Goal: Task Accomplishment & Management: Complete application form

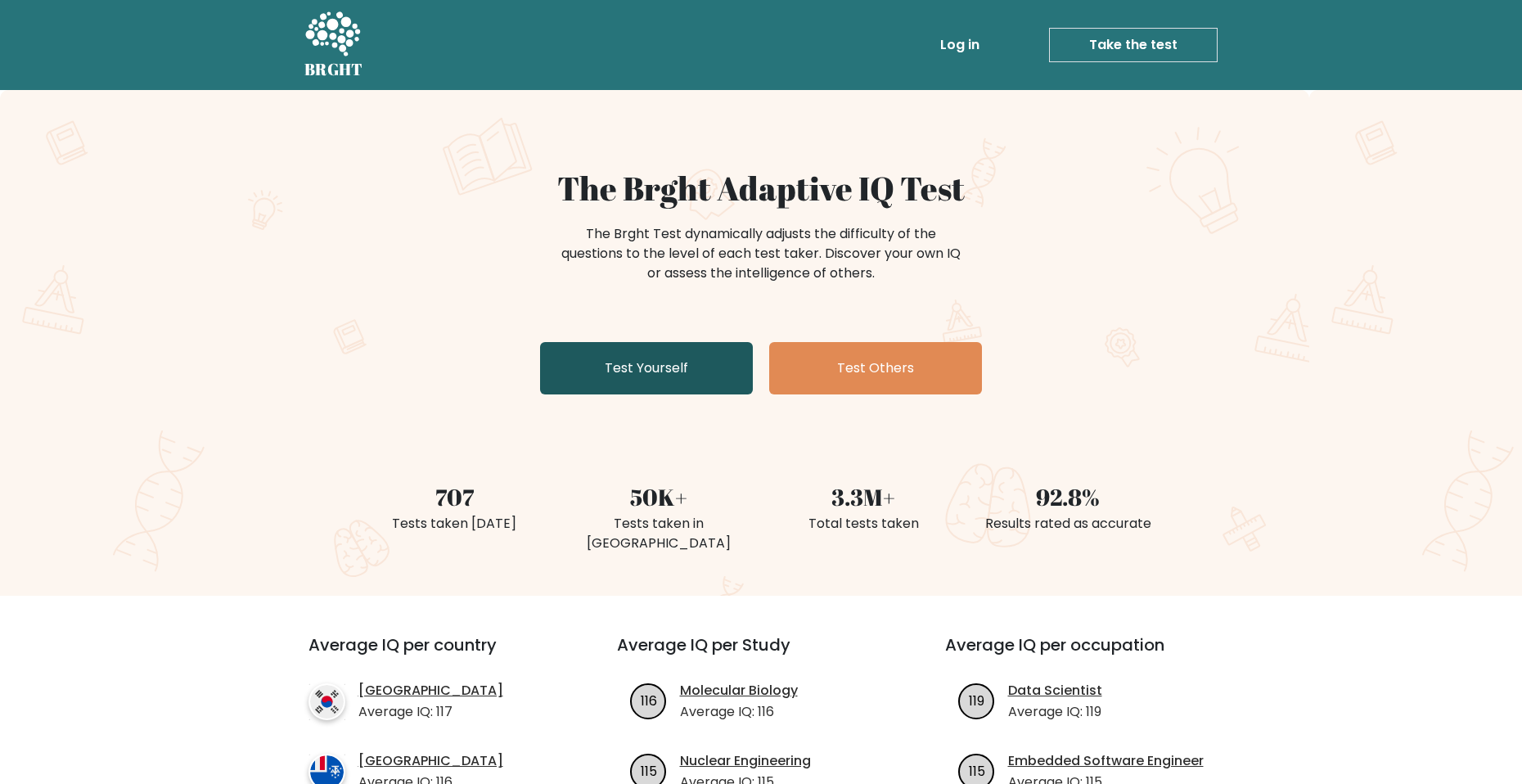
click at [605, 381] on link "Test Yourself" at bounding box center [646, 368] width 213 height 53
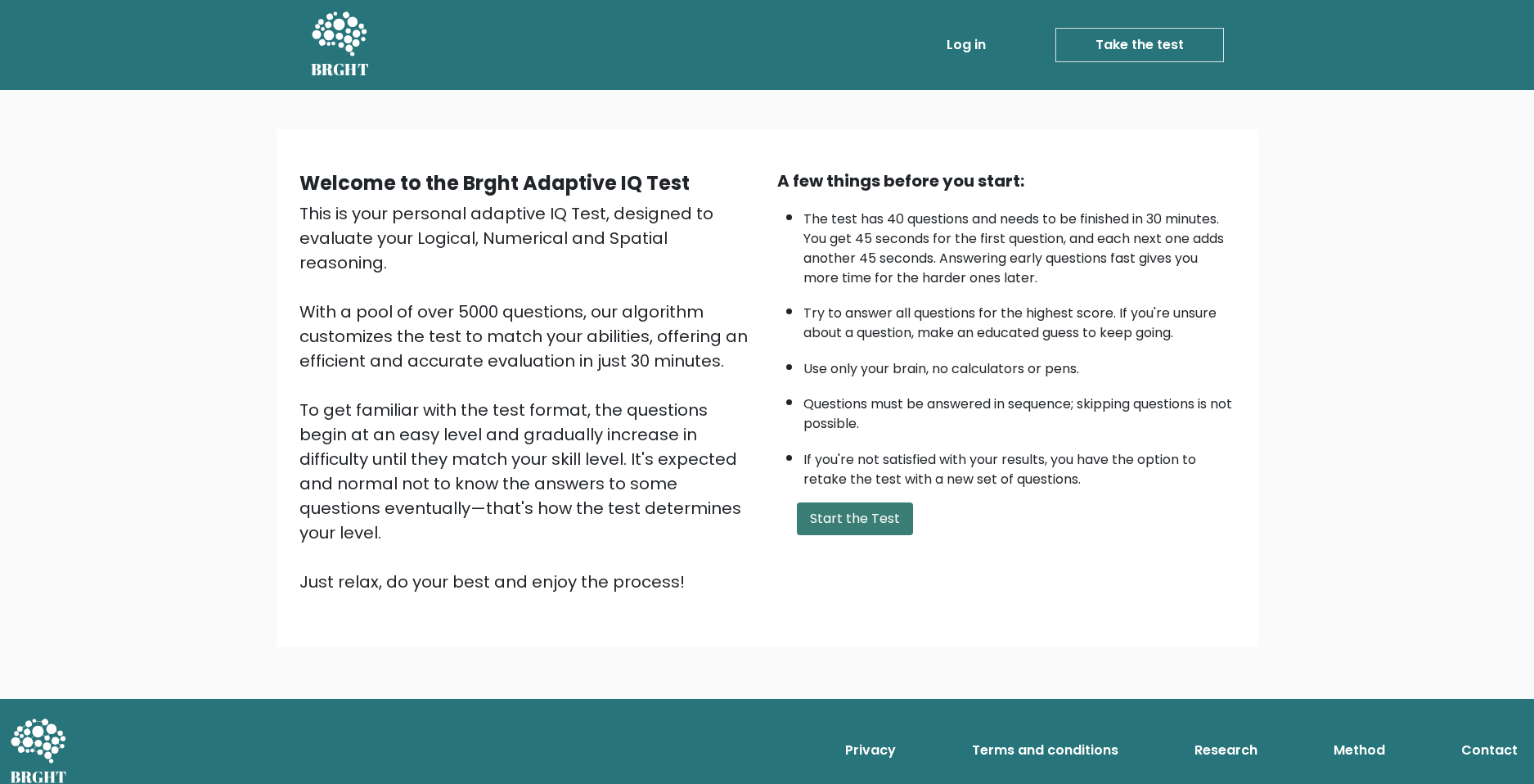
click at [841, 509] on button "Start the Test" at bounding box center [855, 518] width 117 height 32
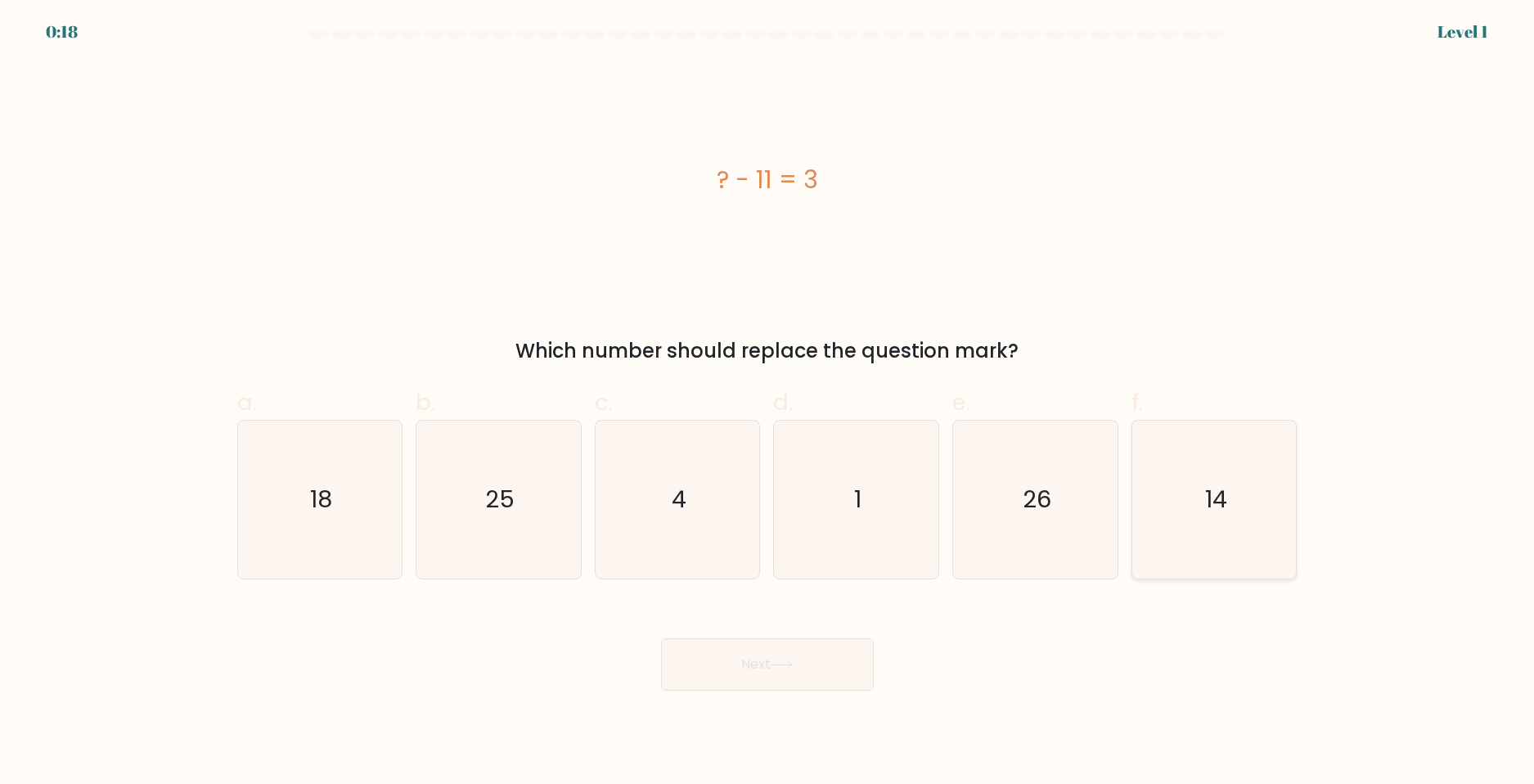
click at [1254, 519] on icon "14" at bounding box center [1214, 499] width 158 height 158
click at [768, 402] on input "f. 14" at bounding box center [767, 397] width 1 height 11
radio input "true"
click at [824, 680] on button "Next" at bounding box center [767, 664] width 213 height 53
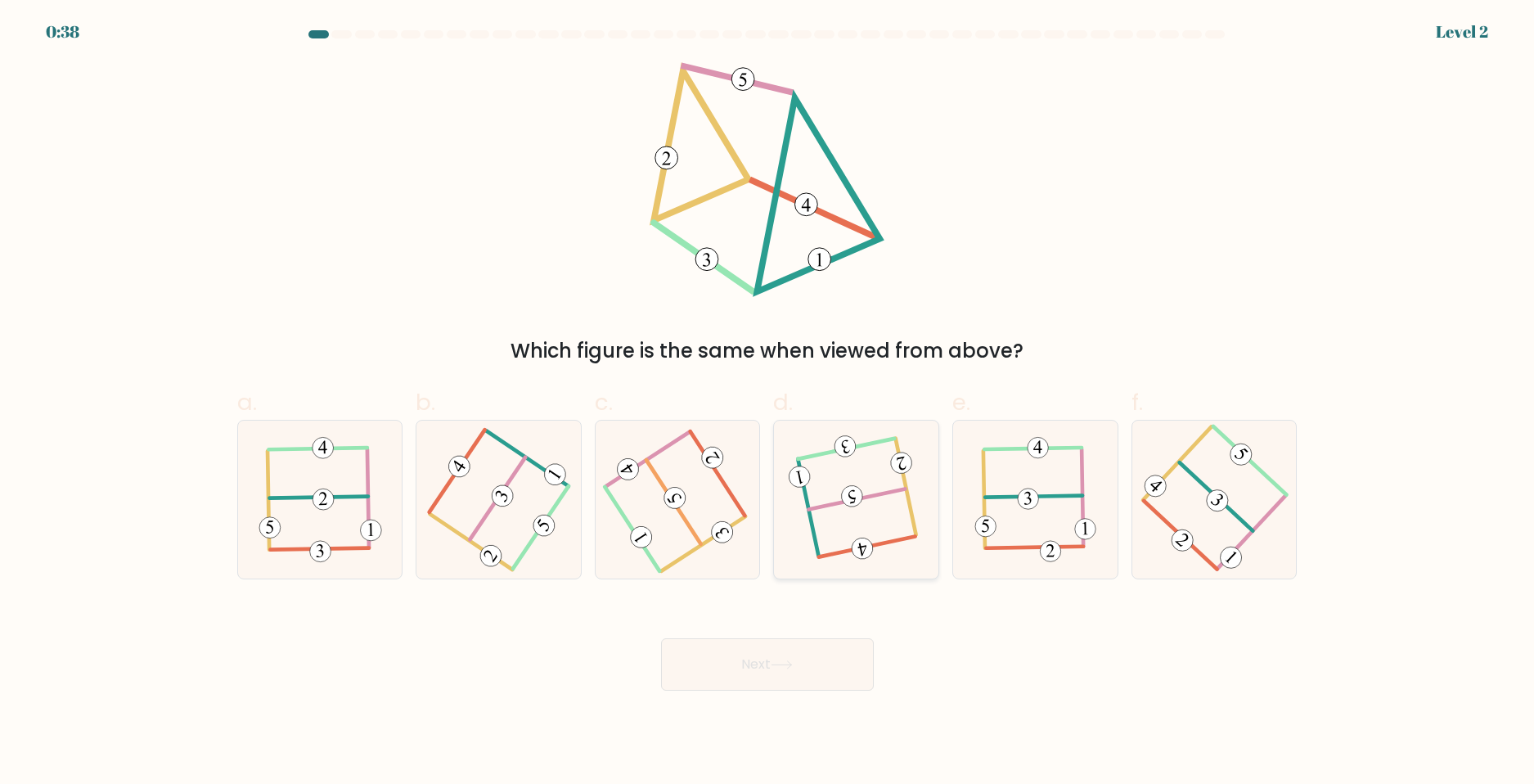
click at [888, 488] on icon at bounding box center [857, 499] width 124 height 126
click at [768, 402] on input "d." at bounding box center [767, 397] width 1 height 11
radio input "true"
click at [802, 674] on button "Next" at bounding box center [767, 664] width 213 height 53
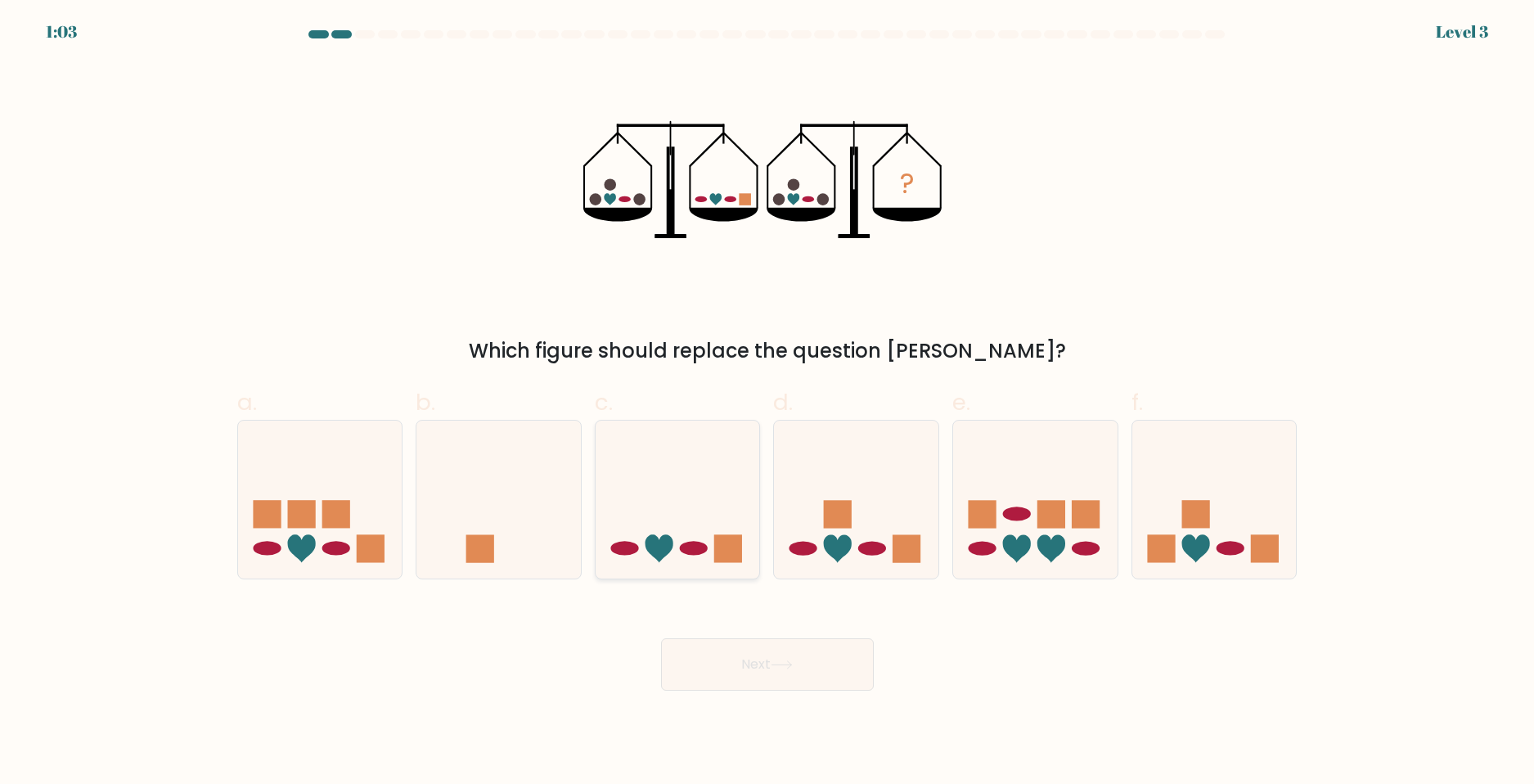
click at [719, 552] on rect at bounding box center [728, 549] width 28 height 28
click at [767, 402] on input "c." at bounding box center [767, 397] width 1 height 11
radio input "true"
click at [744, 660] on button "Next" at bounding box center [767, 664] width 213 height 53
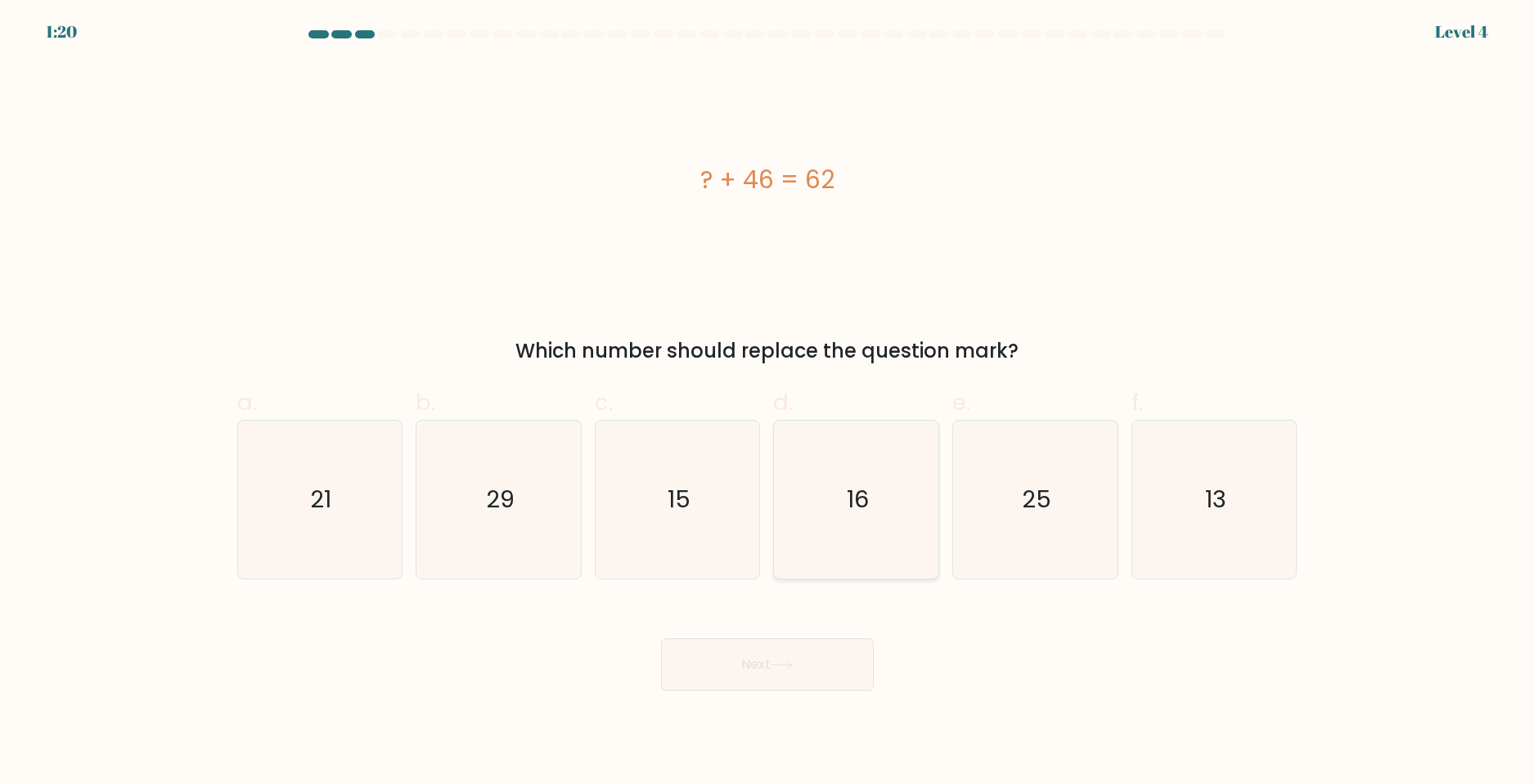
click at [839, 461] on icon "16" at bounding box center [856, 499] width 158 height 158
click at [768, 402] on input "d. 16" at bounding box center [767, 397] width 1 height 11
radio input "true"
click at [817, 677] on button "Next" at bounding box center [767, 664] width 213 height 53
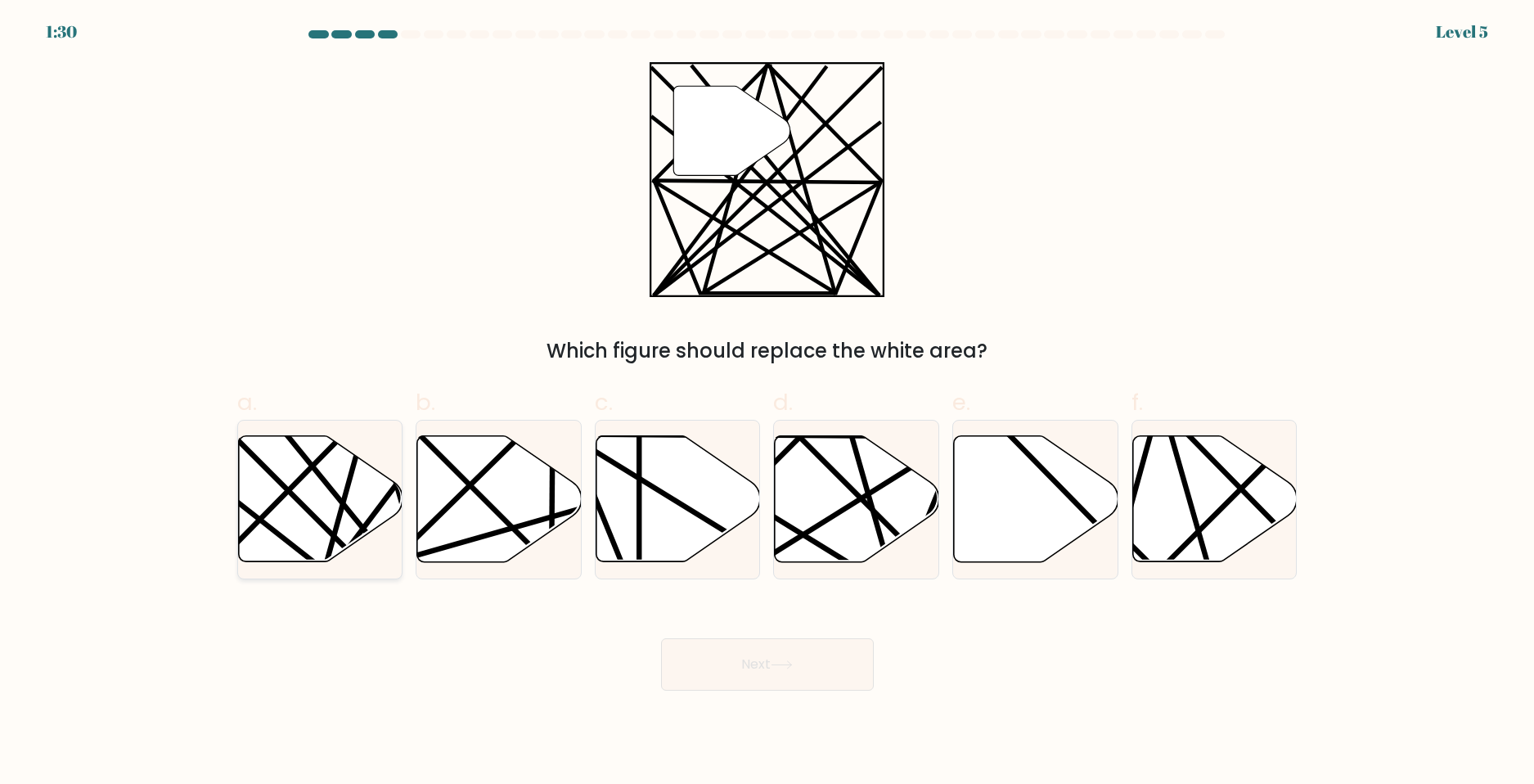
click at [377, 472] on icon at bounding box center [321, 499] width 165 height 126
click at [767, 402] on input "a." at bounding box center [767, 397] width 1 height 11
radio input "true"
click at [752, 671] on button "Next" at bounding box center [767, 664] width 213 height 53
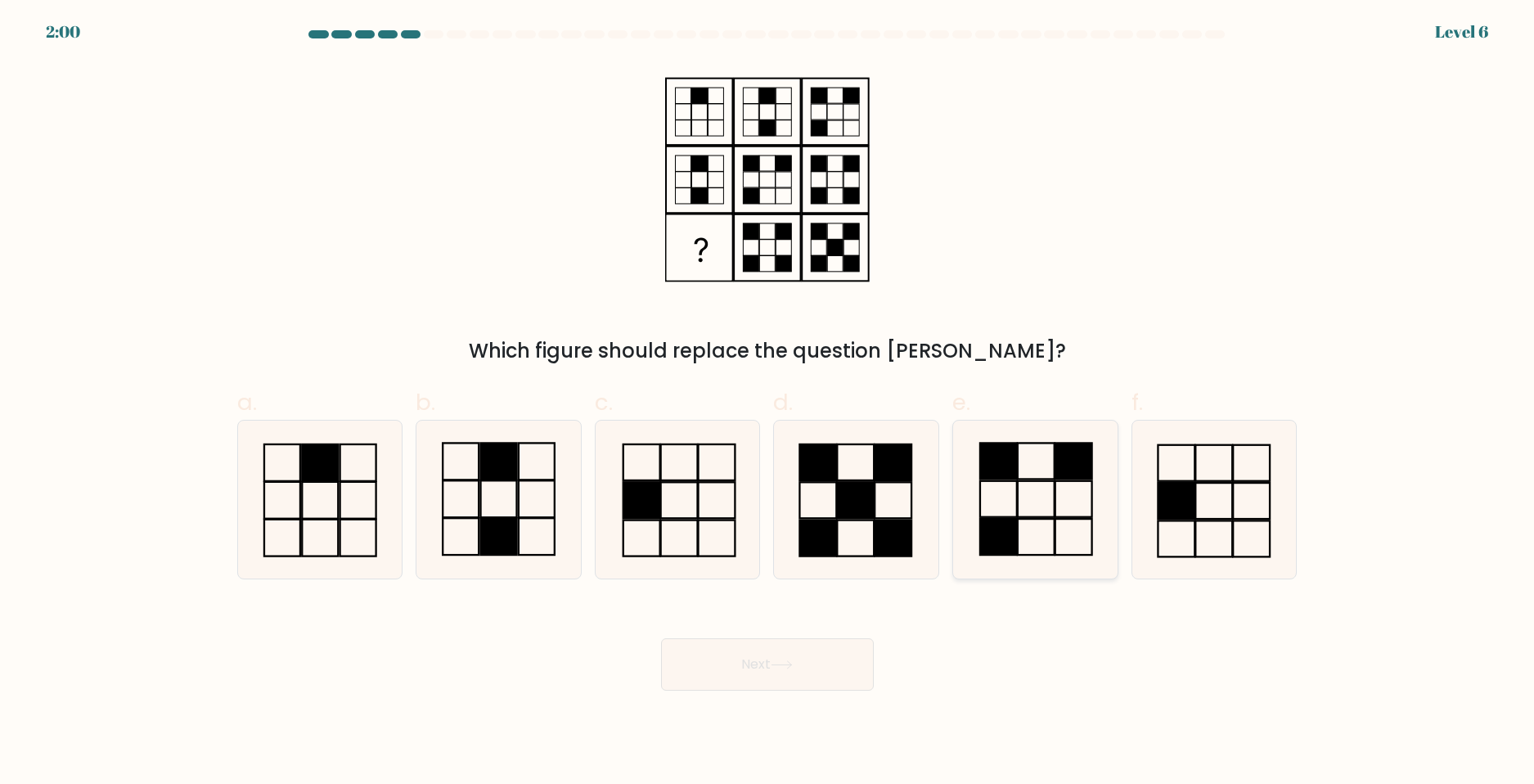
click at [1074, 512] on icon at bounding box center [1036, 499] width 158 height 158
click at [768, 402] on input "e." at bounding box center [767, 397] width 1 height 11
radio input "true"
click at [800, 686] on button "Next" at bounding box center [767, 664] width 213 height 53
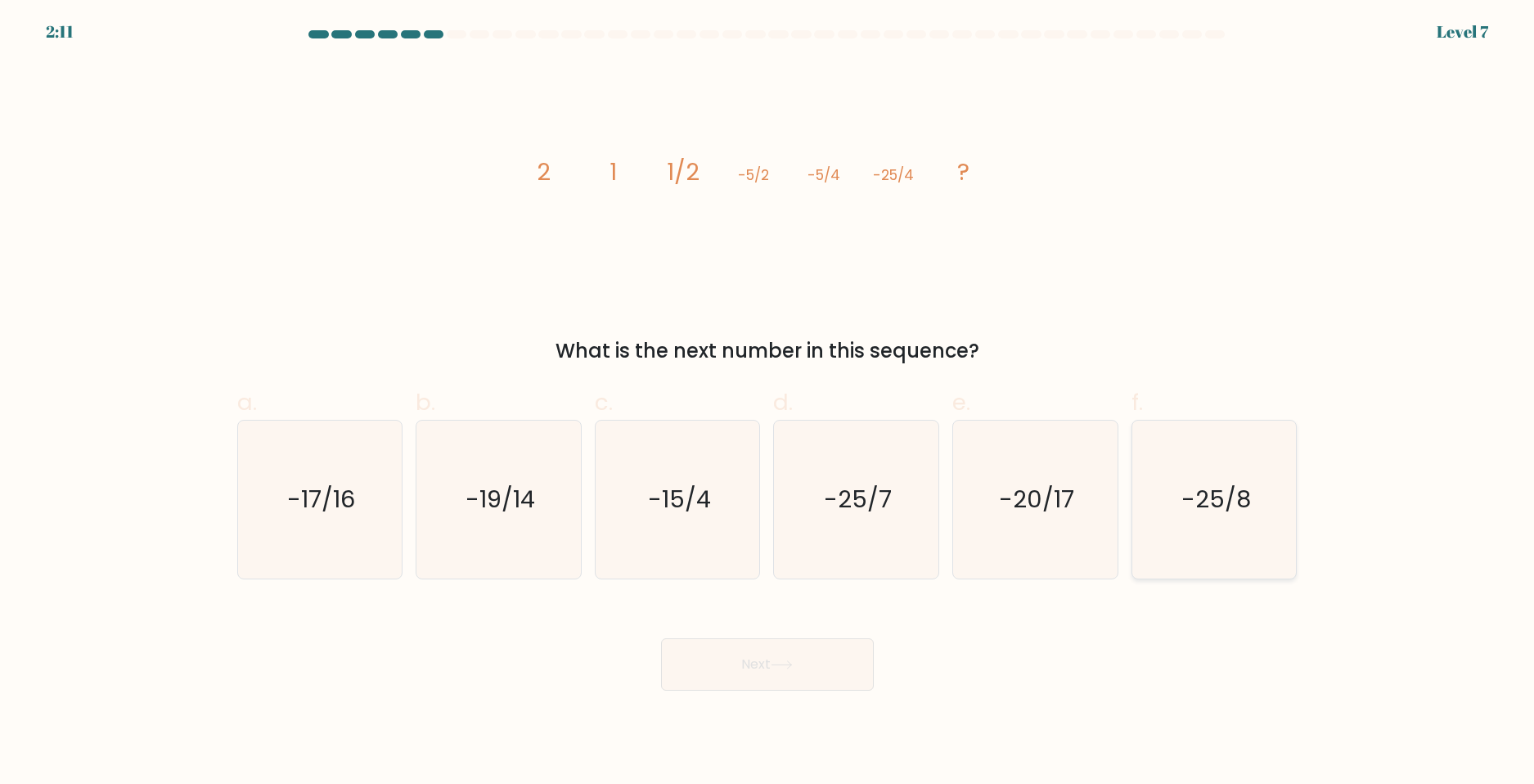
click at [1158, 477] on icon "-25/8" at bounding box center [1214, 499] width 158 height 158
click at [768, 402] on input "f. -25/8" at bounding box center [767, 397] width 1 height 11
radio input "true"
click at [809, 655] on button "Next" at bounding box center [767, 664] width 213 height 53
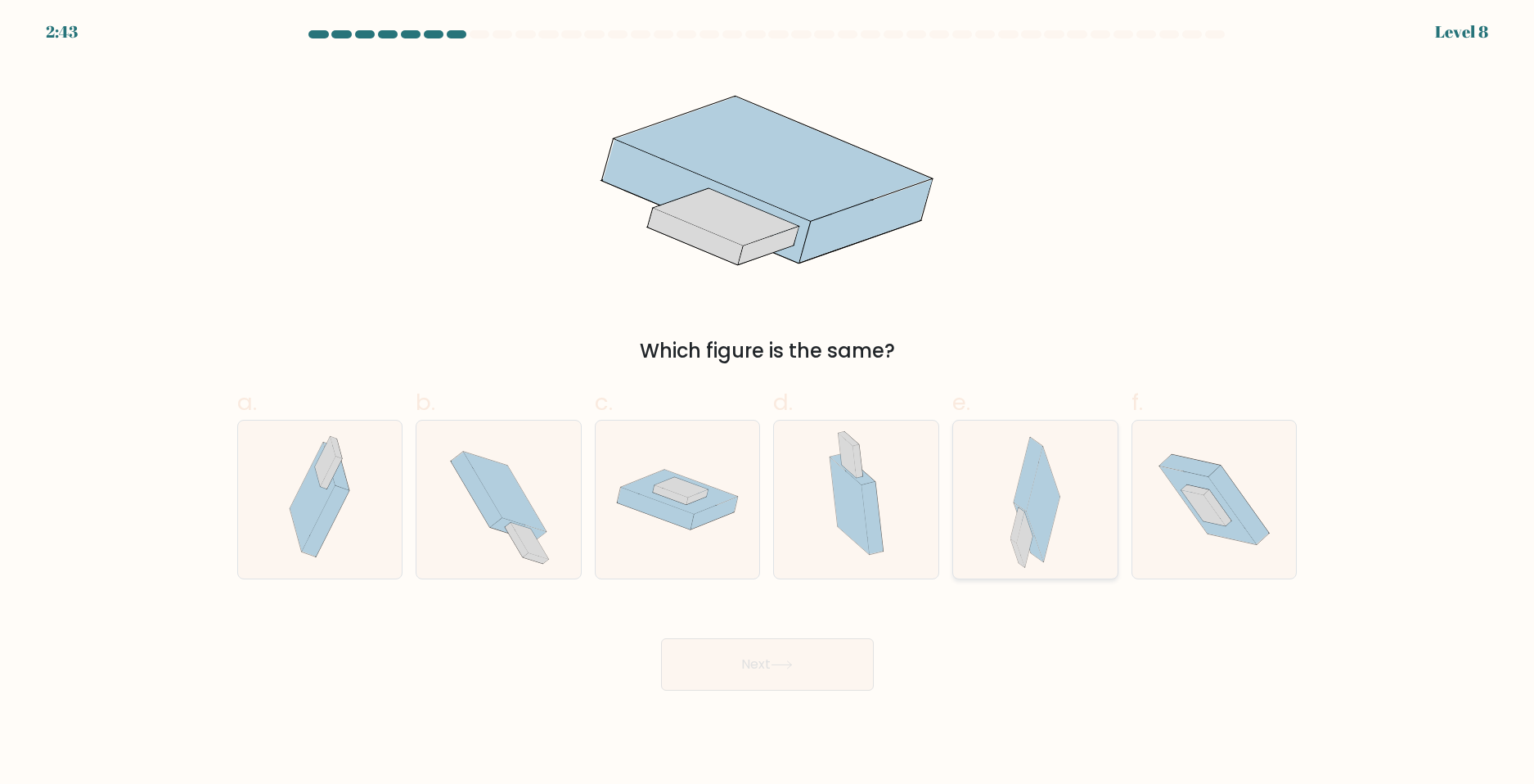
click at [1035, 498] on icon at bounding box center [1043, 504] width 33 height 115
click at [768, 402] on input "e." at bounding box center [767, 397] width 1 height 11
radio input "true"
click at [819, 654] on button "Next" at bounding box center [767, 664] width 213 height 53
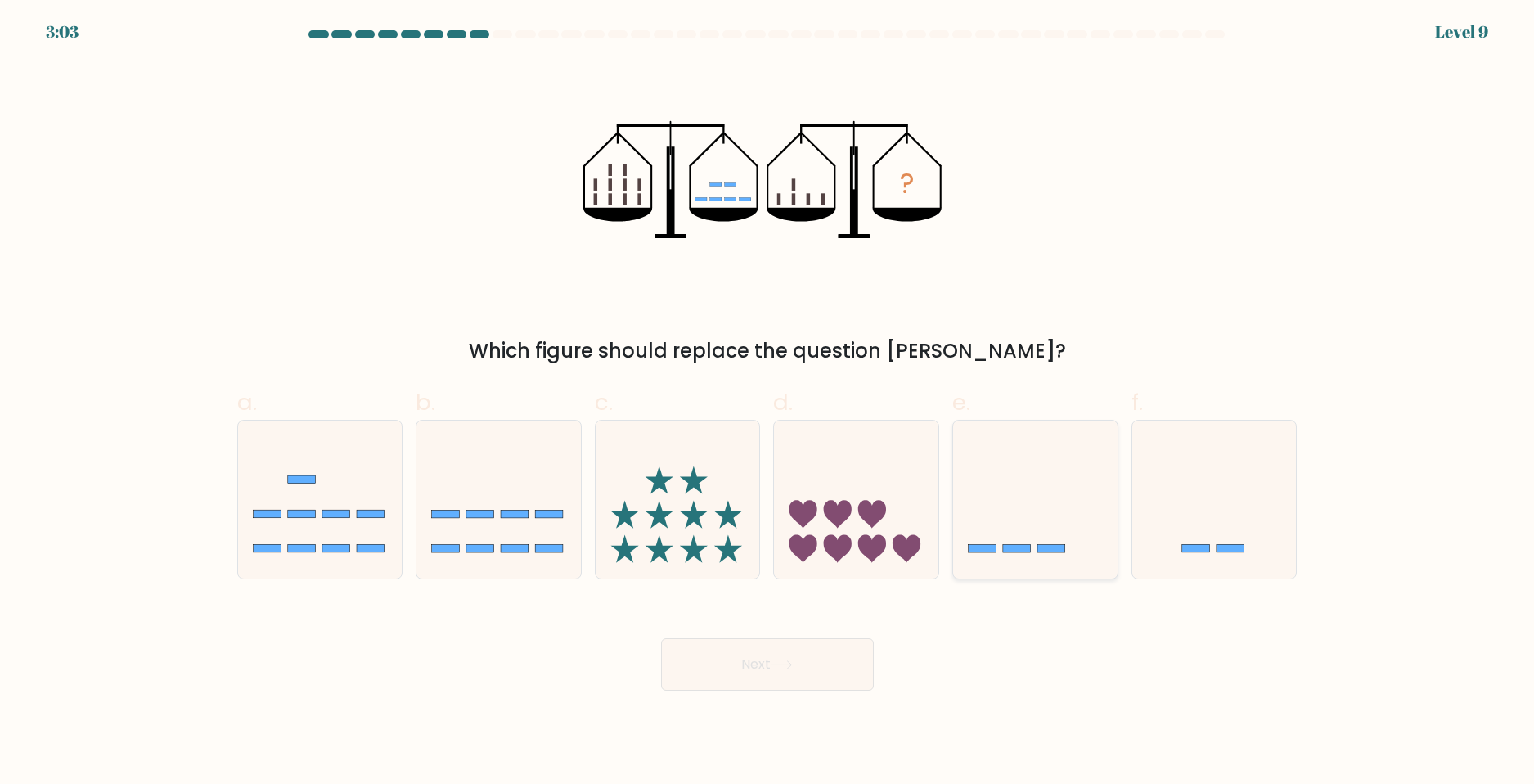
click at [1015, 511] on icon at bounding box center [1036, 498] width 165 height 136
click at [768, 402] on input "e." at bounding box center [767, 397] width 1 height 11
radio input "true"
click at [802, 660] on button "Next" at bounding box center [767, 664] width 213 height 53
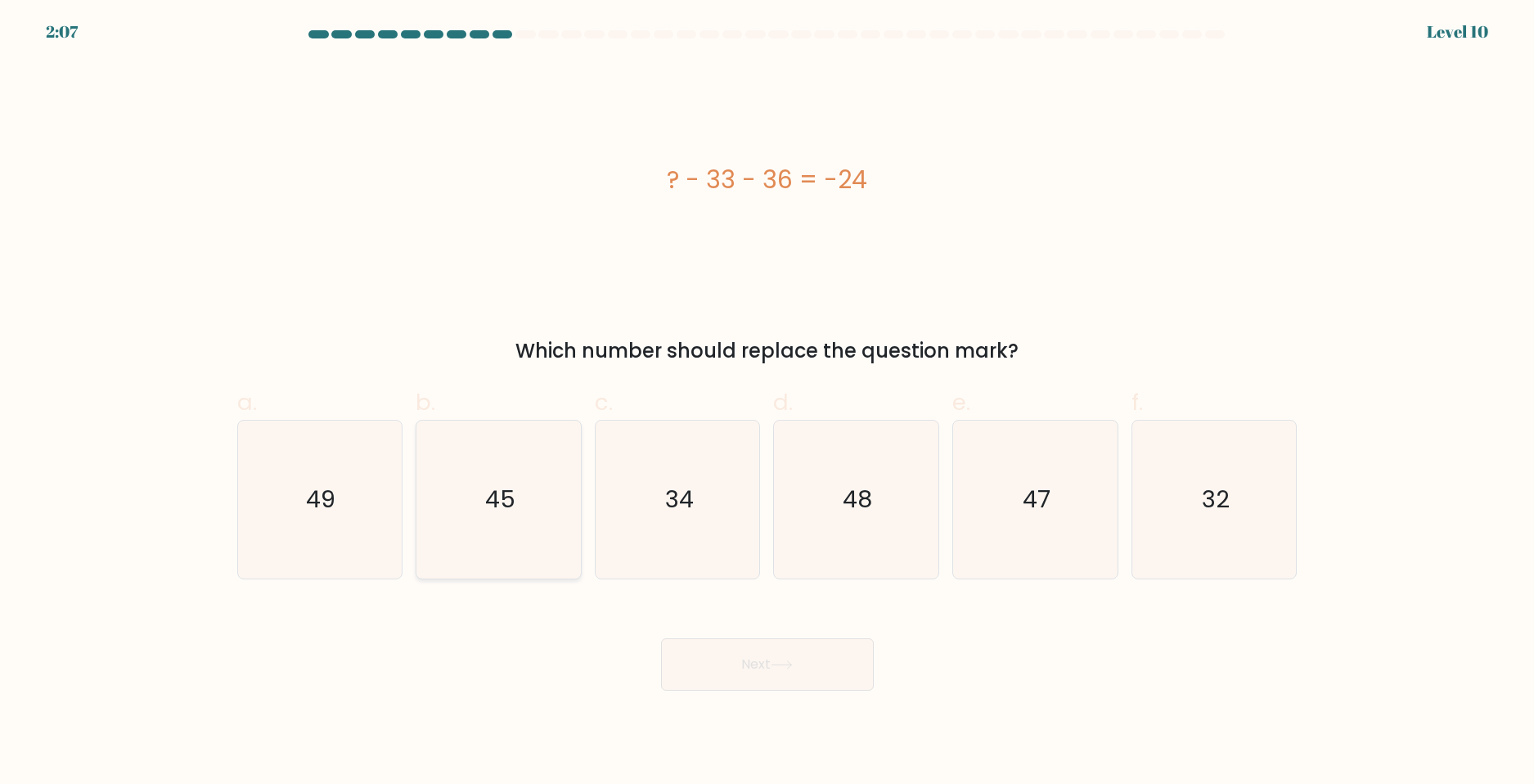
click at [483, 470] on icon "45" at bounding box center [498, 499] width 158 height 158
click at [767, 402] on input "b. 45" at bounding box center [767, 397] width 1 height 11
radio input "true"
click at [710, 679] on button "Next" at bounding box center [767, 664] width 213 height 53
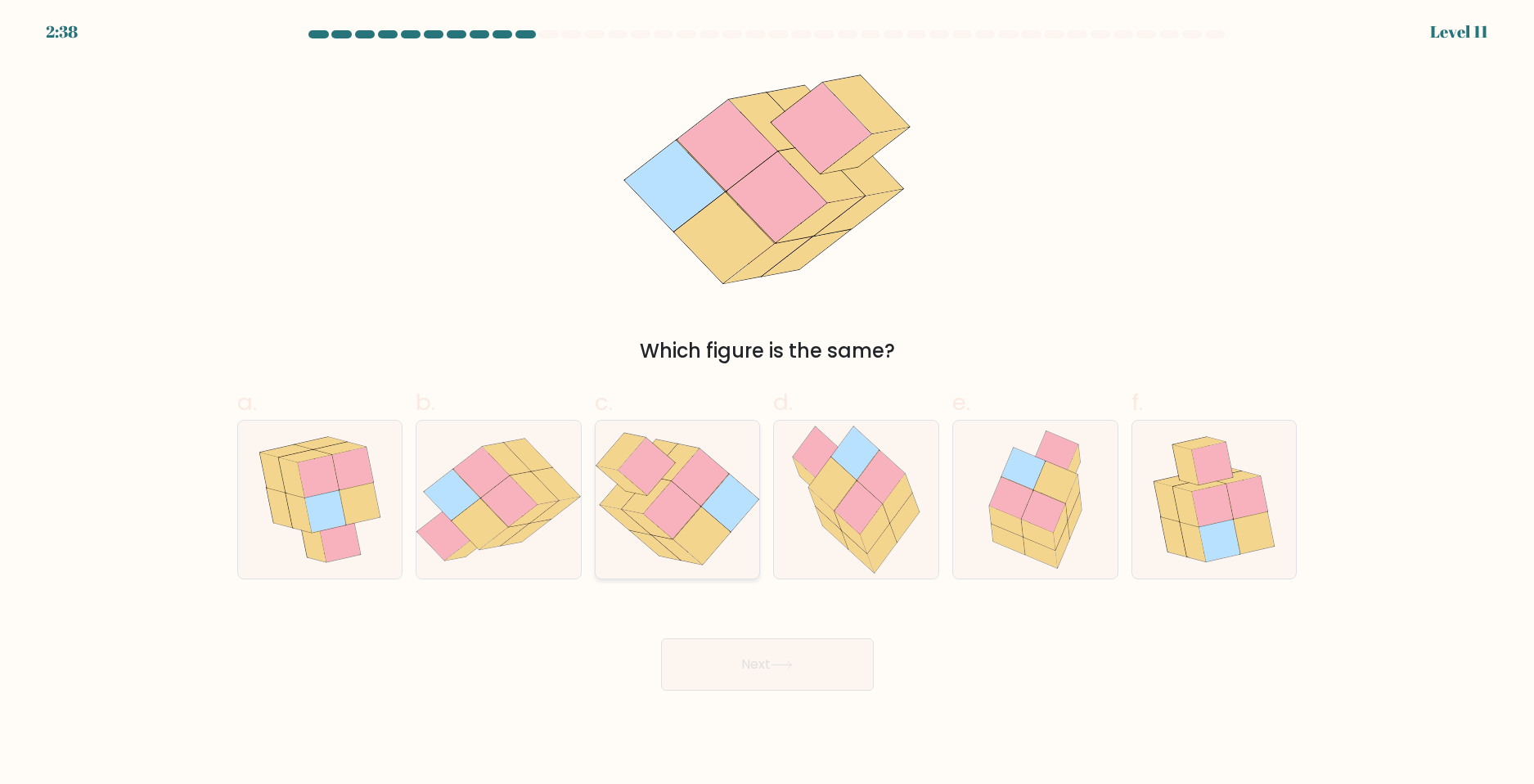
click at [625, 474] on icon at bounding box center [646, 466] width 57 height 57
click at [767, 402] on input "c." at bounding box center [767, 397] width 1 height 11
radio input "true"
click at [1266, 527] on icon at bounding box center [1253, 533] width 41 height 43
click at [768, 402] on input "f." at bounding box center [767, 397] width 1 height 11
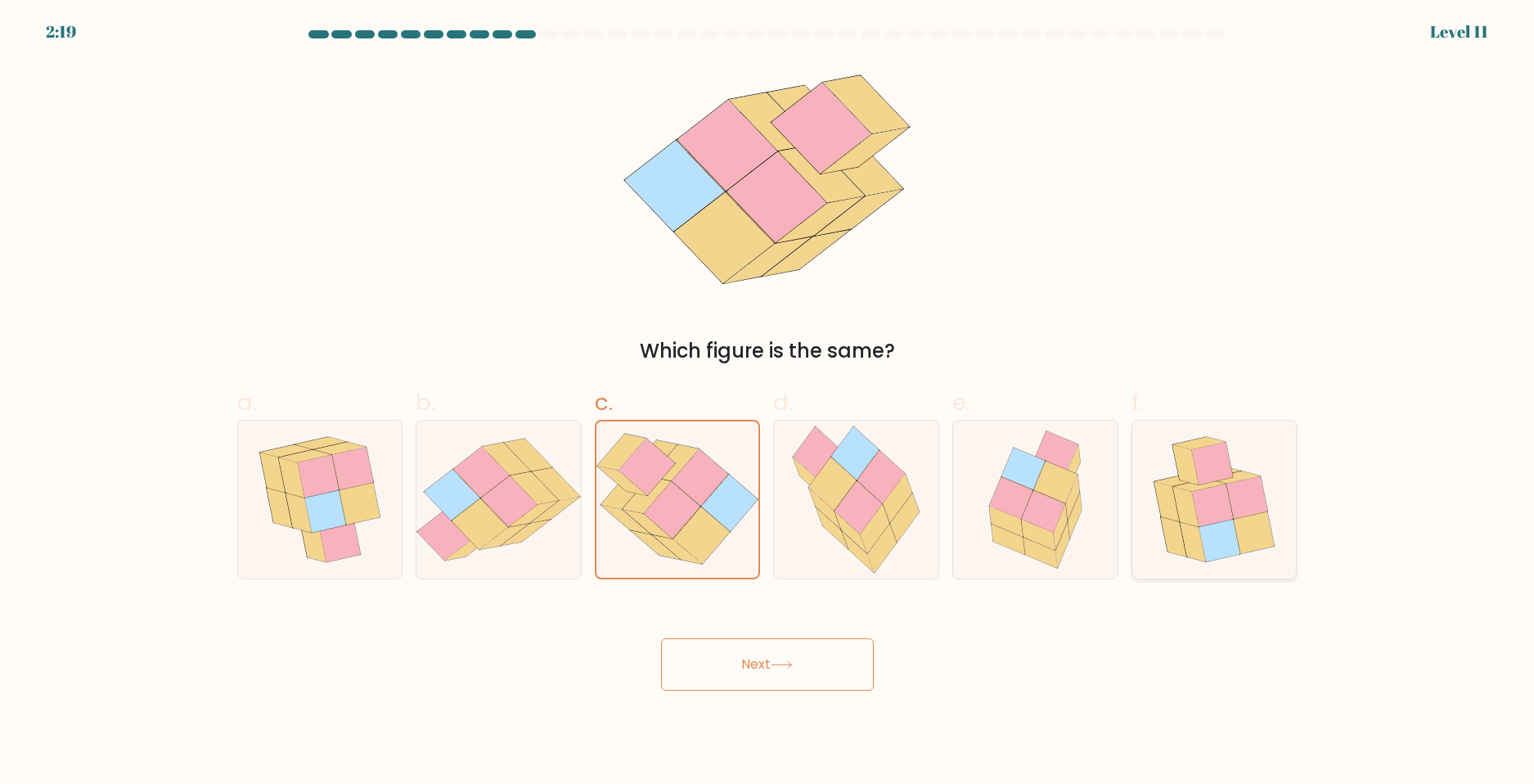
radio input "true"
click at [788, 653] on button "Next" at bounding box center [767, 664] width 213 height 53
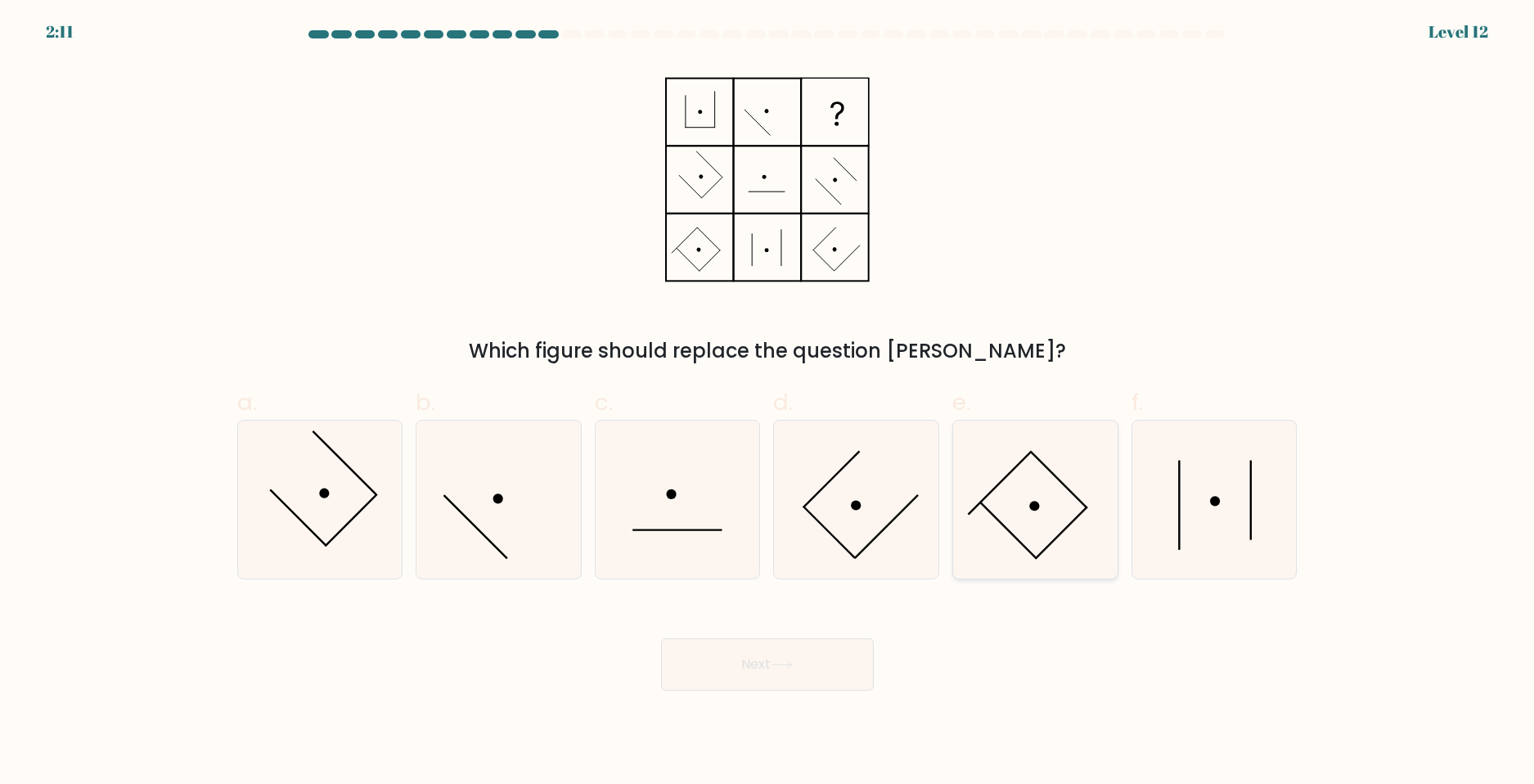
click at [977, 524] on icon at bounding box center [1036, 499] width 158 height 158
click at [768, 402] on input "e." at bounding box center [767, 397] width 1 height 11
radio input "true"
click at [787, 441] on icon at bounding box center [856, 499] width 158 height 158
click at [768, 402] on input "d." at bounding box center [767, 397] width 1 height 11
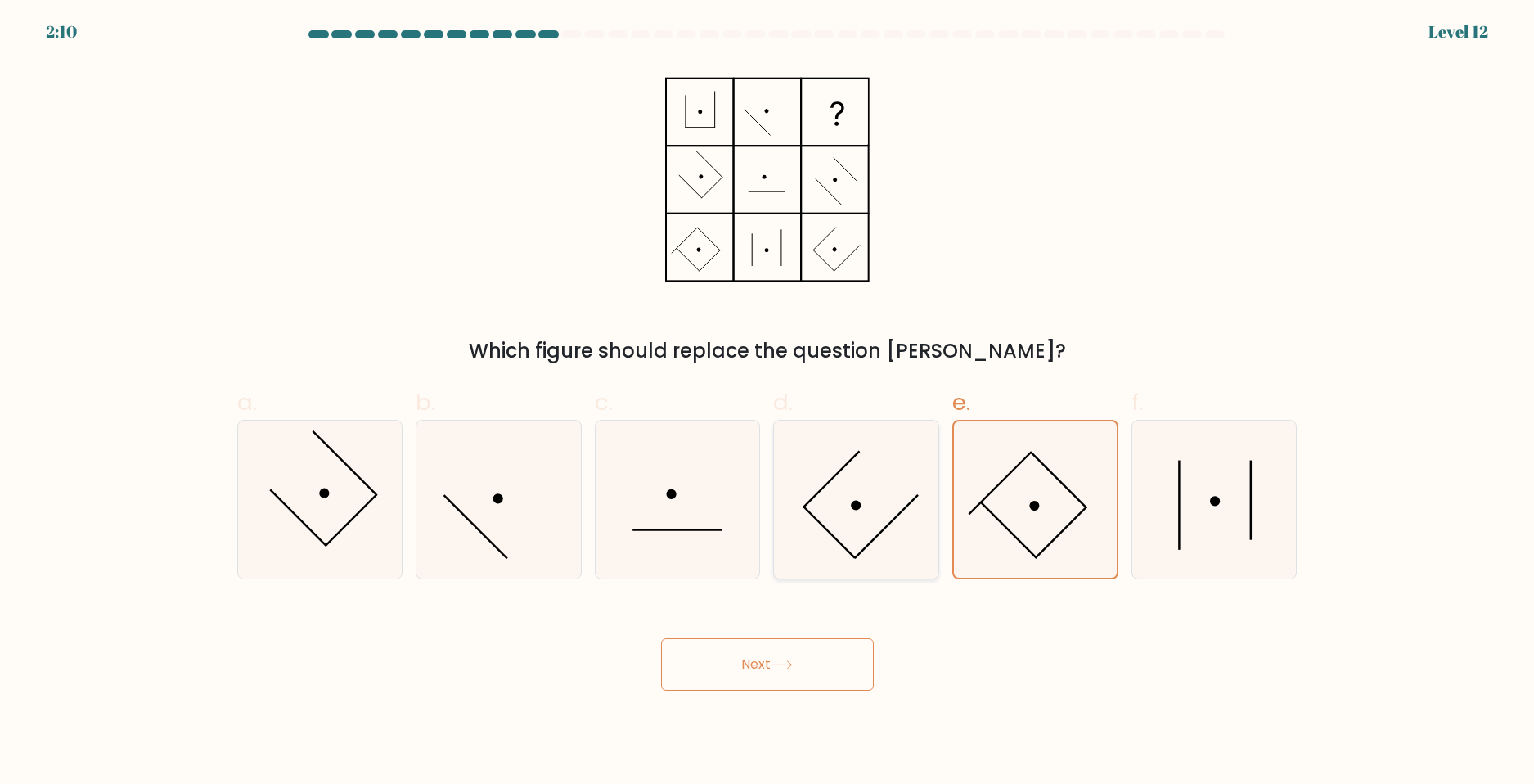
radio input "true"
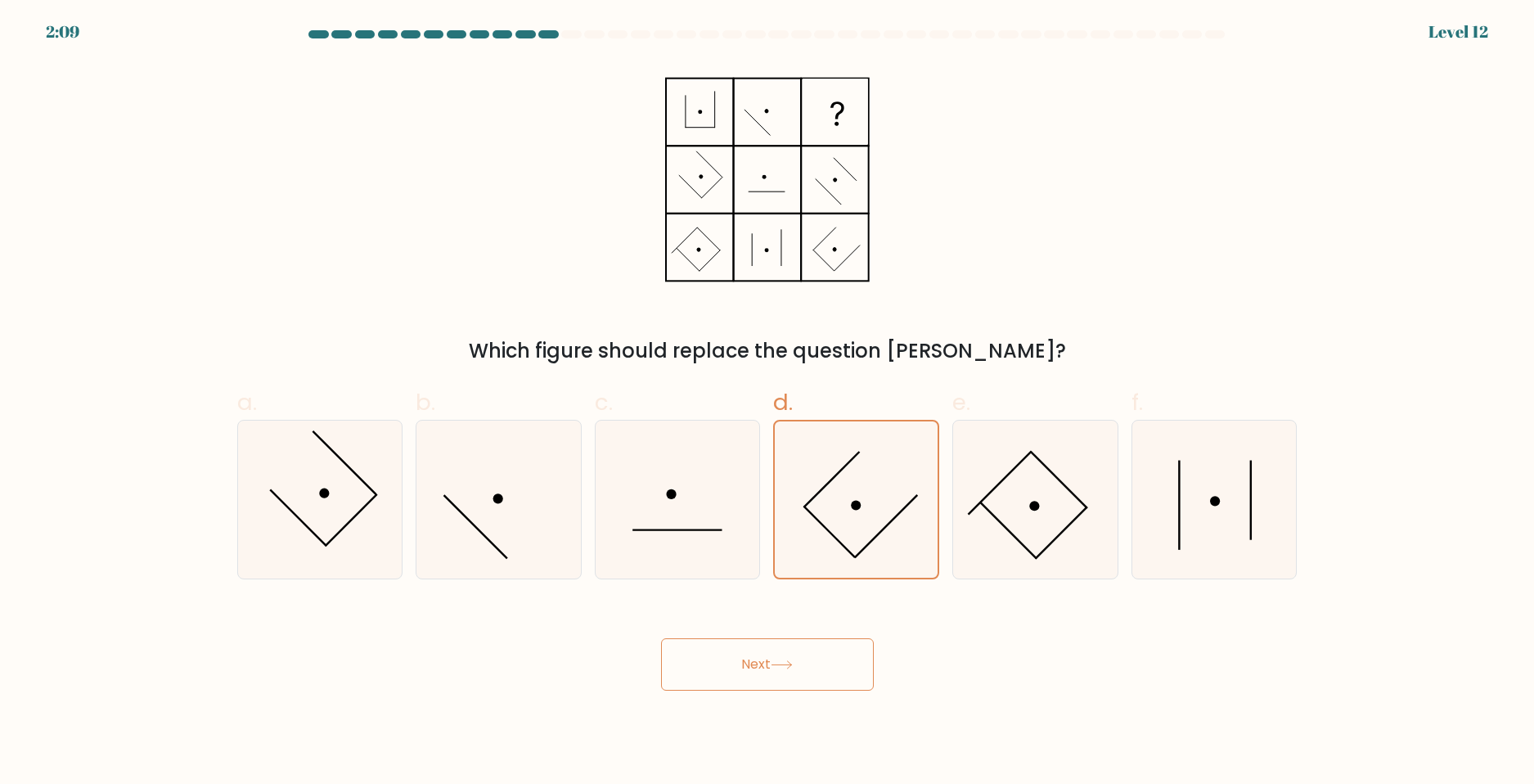
click at [1182, 284] on div "Which figure should replace the question [PERSON_NAME]?" at bounding box center [767, 214] width 1080 height 303
click at [306, 468] on icon at bounding box center [320, 499] width 158 height 158
click at [767, 402] on input "a." at bounding box center [767, 397] width 1 height 11
radio input "true"
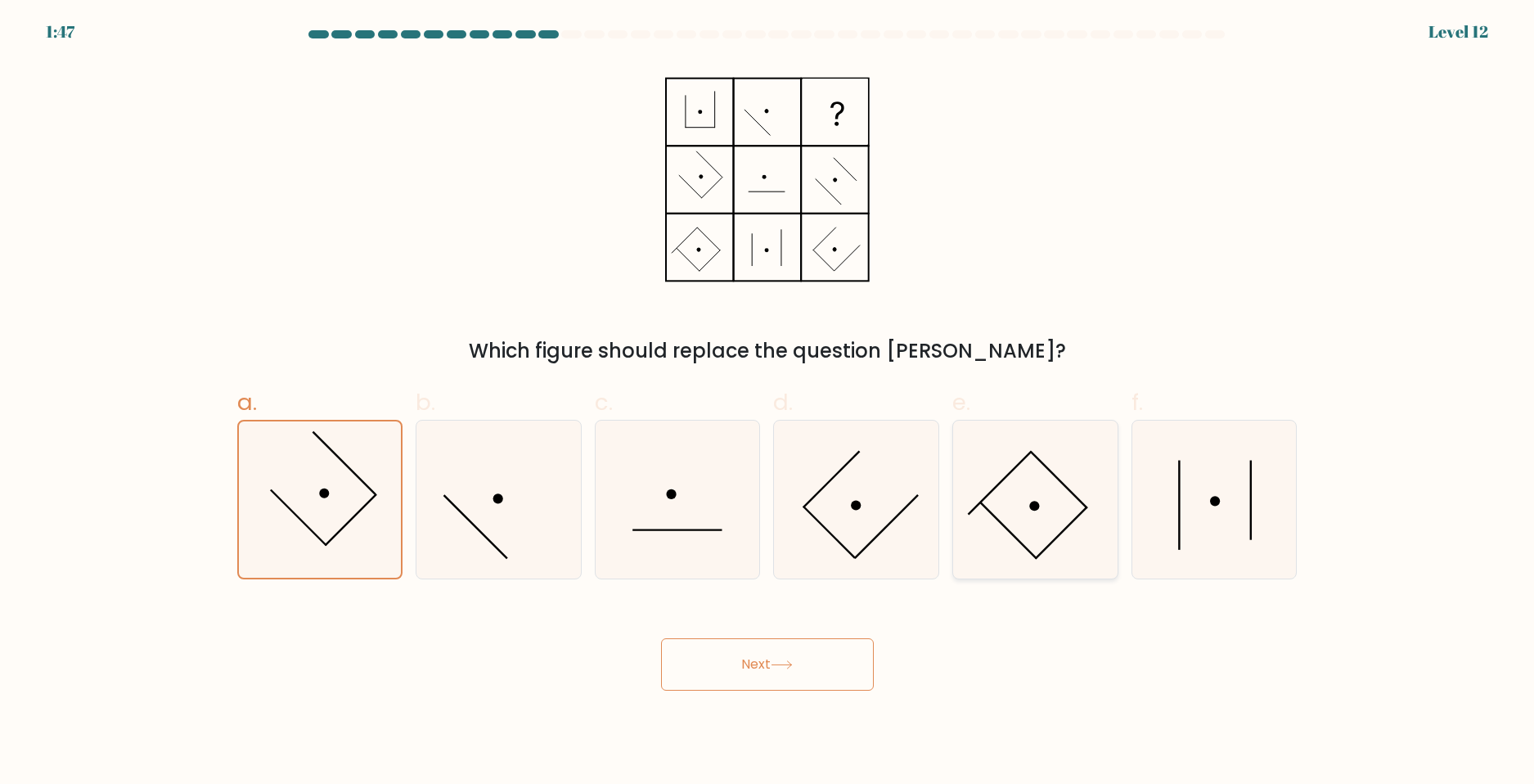
click at [1017, 523] on icon at bounding box center [1036, 499] width 158 height 158
click at [768, 402] on input "e." at bounding box center [767, 397] width 1 height 11
radio input "true"
click at [781, 653] on button "Next" at bounding box center [767, 664] width 213 height 53
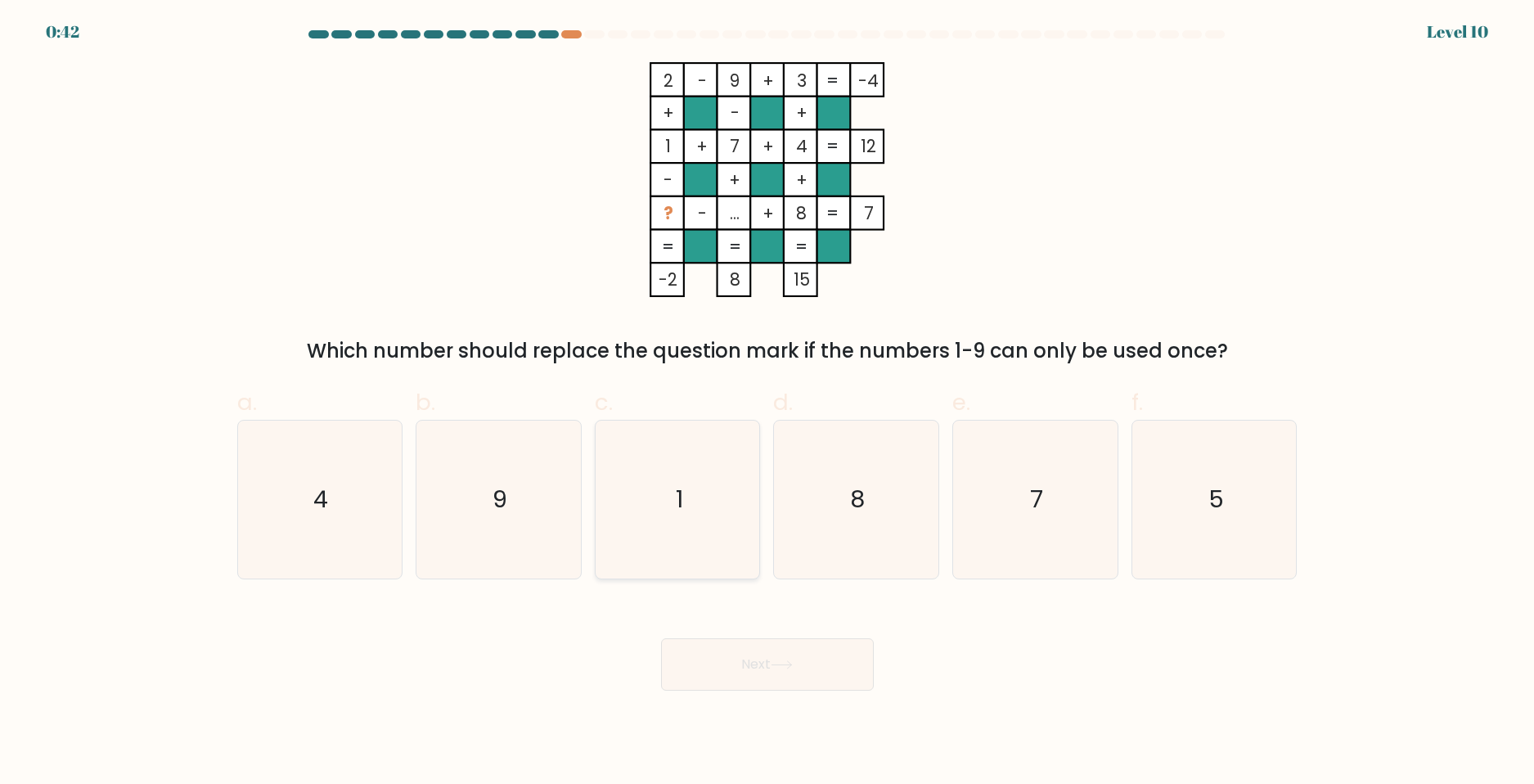
click at [646, 498] on icon "1" at bounding box center [678, 499] width 158 height 158
click at [767, 402] on input "c. 1" at bounding box center [767, 397] width 1 height 11
radio input "true"
click at [782, 661] on icon at bounding box center [781, 665] width 22 height 9
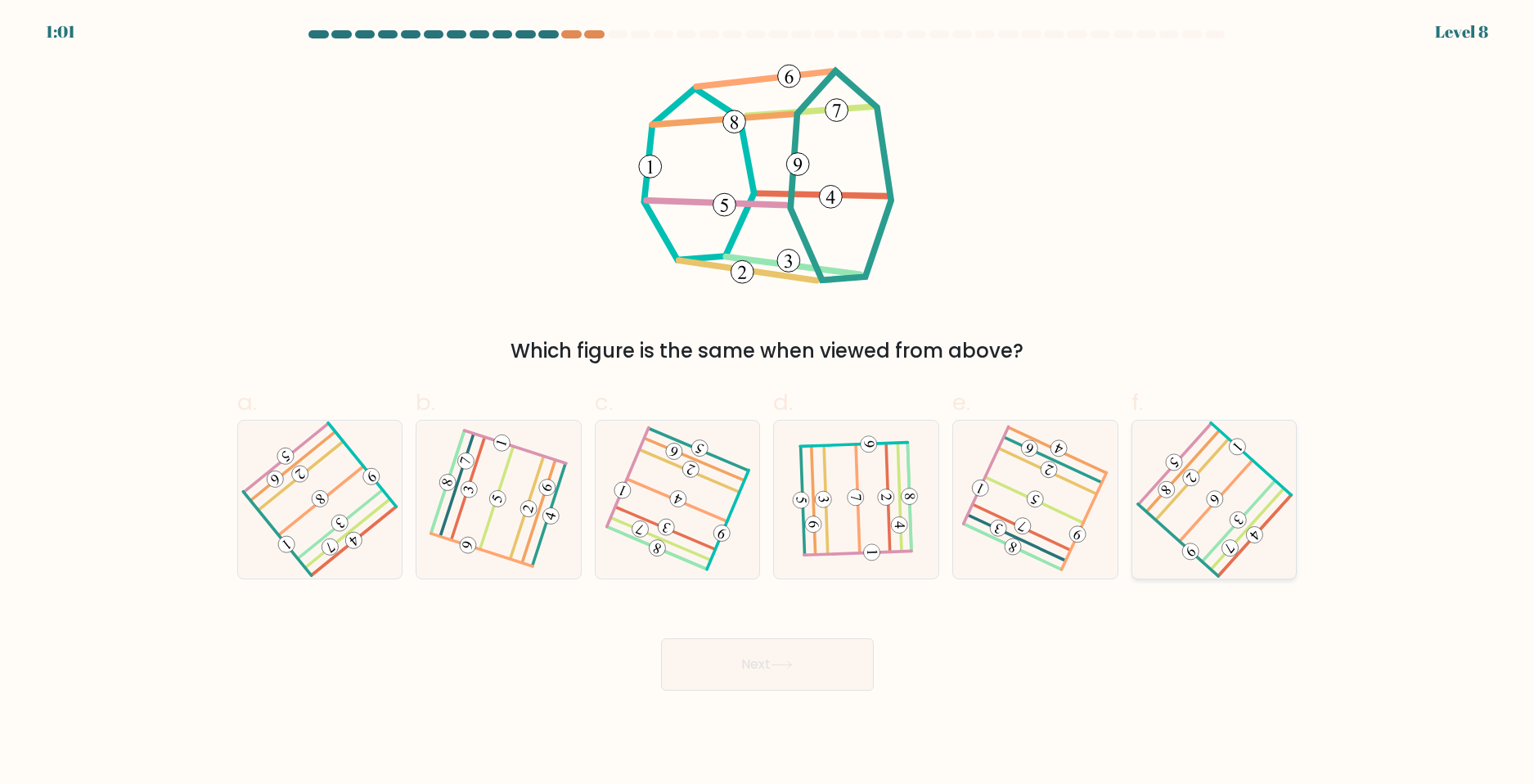
click at [1177, 502] on icon at bounding box center [1214, 499] width 126 height 126
click at [768, 402] on input "f." at bounding box center [767, 397] width 1 height 11
radio input "true"
click at [793, 660] on icon at bounding box center [781, 665] width 22 height 9
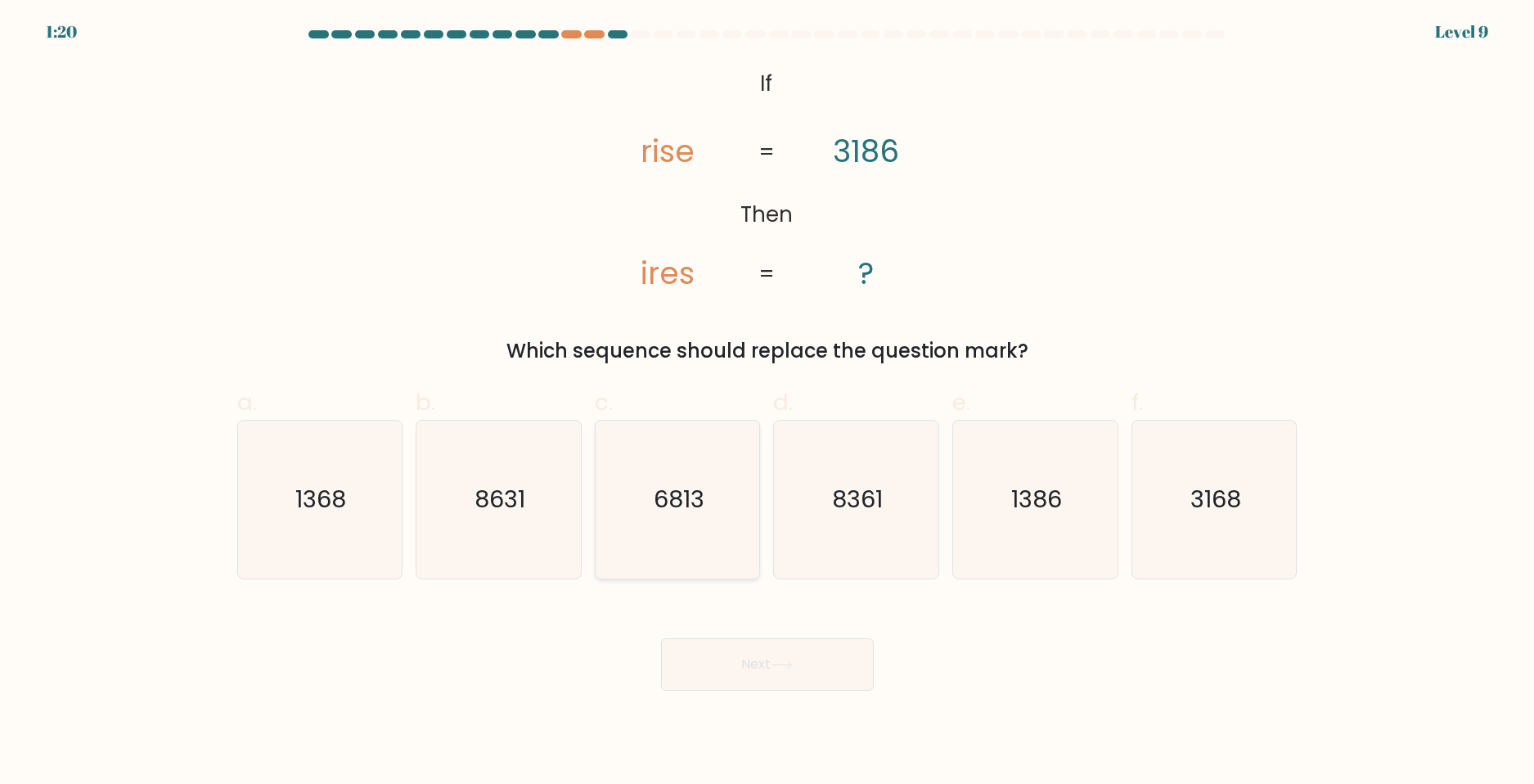
click at [730, 522] on icon "6813" at bounding box center [678, 499] width 158 height 158
click at [767, 402] on input "c. 6813" at bounding box center [767, 397] width 1 height 11
radio input "true"
click at [757, 654] on button "Next" at bounding box center [767, 664] width 213 height 53
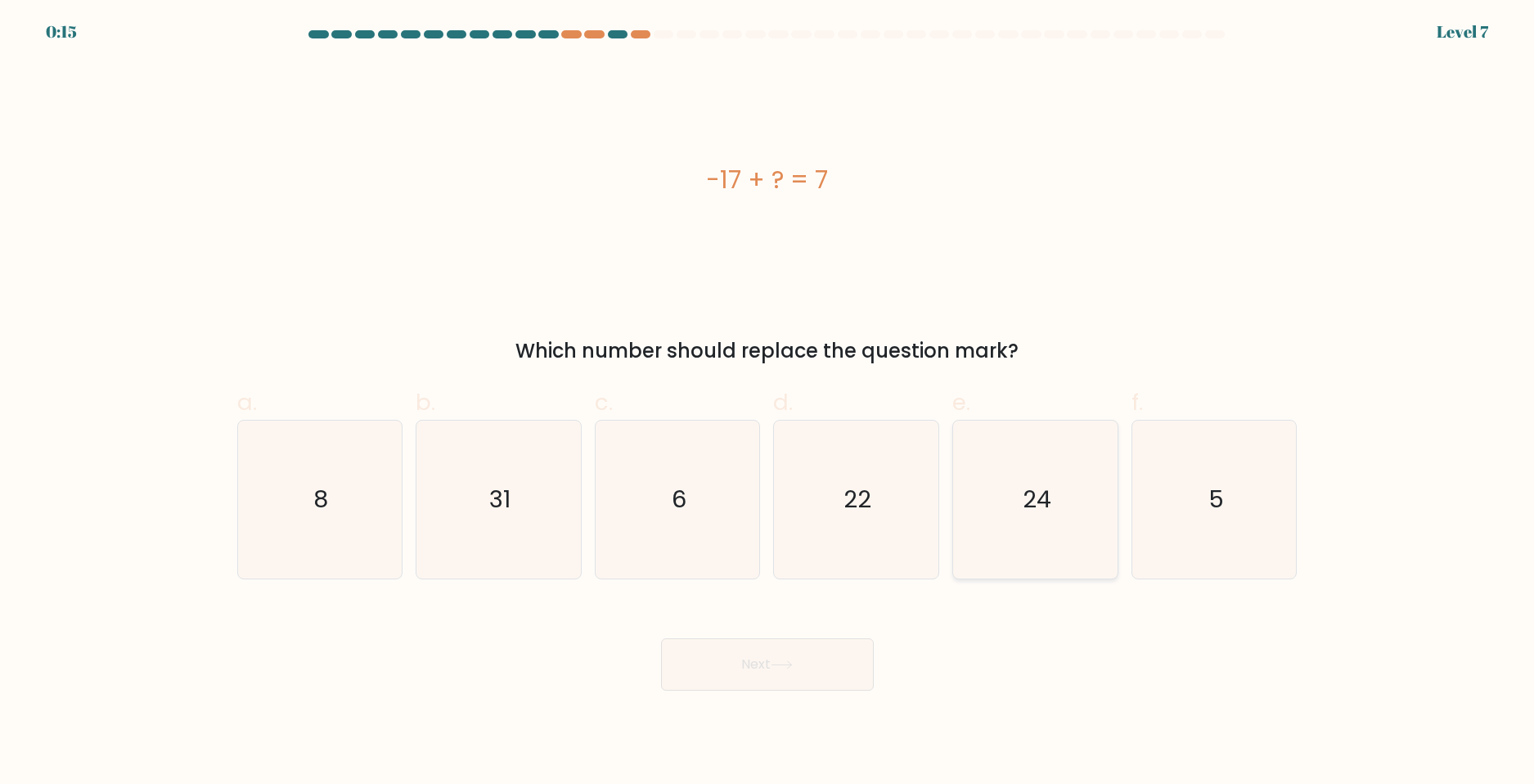
click at [1063, 515] on icon "24" at bounding box center [1036, 499] width 158 height 158
click at [768, 402] on input "e. 24" at bounding box center [767, 397] width 1 height 11
radio input "true"
click at [745, 686] on button "Next" at bounding box center [767, 664] width 213 height 53
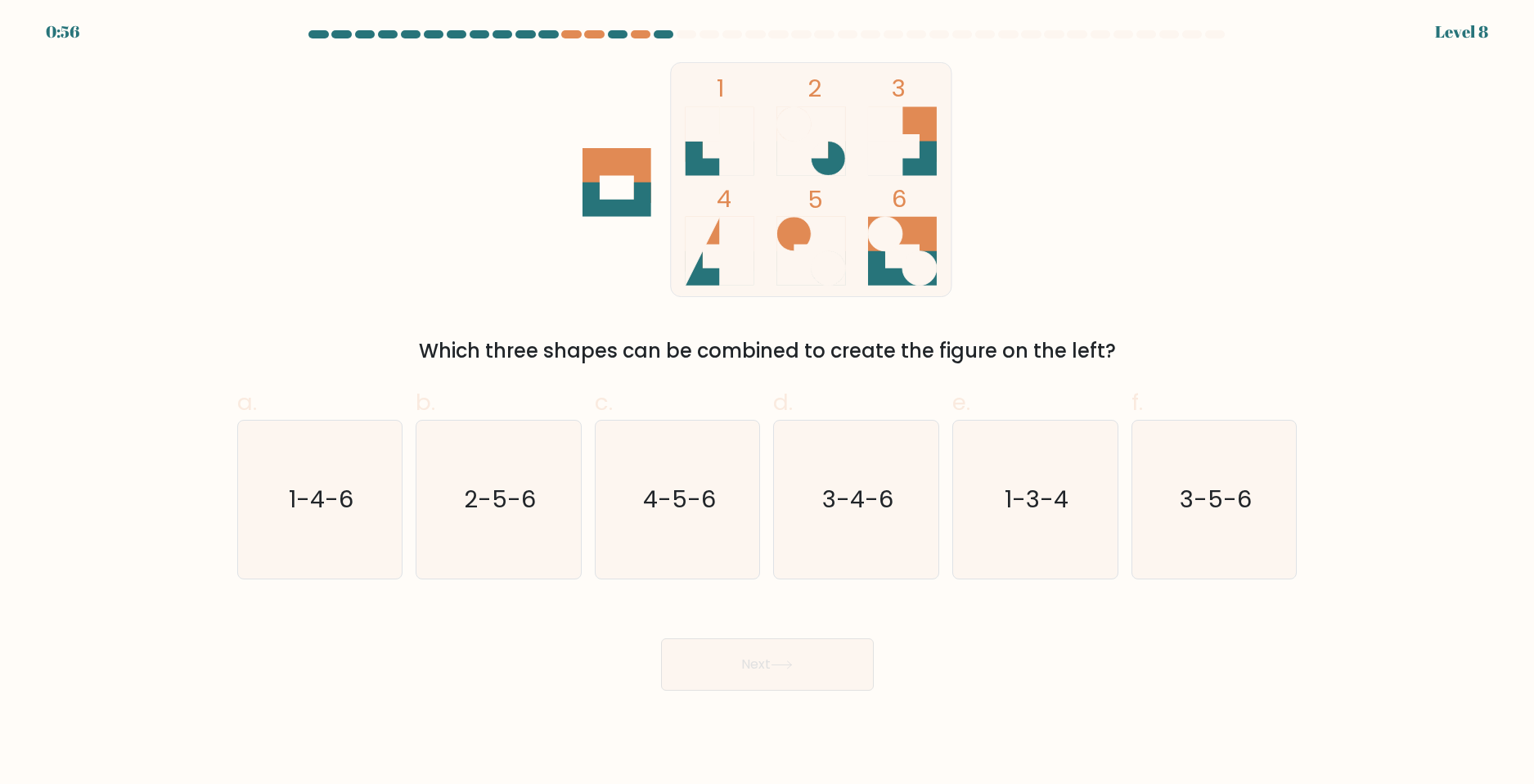
click at [809, 399] on label "d. 3-4-6" at bounding box center [856, 482] width 166 height 193
click at [768, 399] on input "d. 3-4-6" at bounding box center [767, 397] width 1 height 11
radio input "true"
click at [1203, 213] on div "1 2 3 4 5 6 Which three shapes can be combined to create the figure on the left?" at bounding box center [767, 214] width 1080 height 303
click at [646, 30] on body "0:49 Level 8" at bounding box center [767, 392] width 1534 height 784
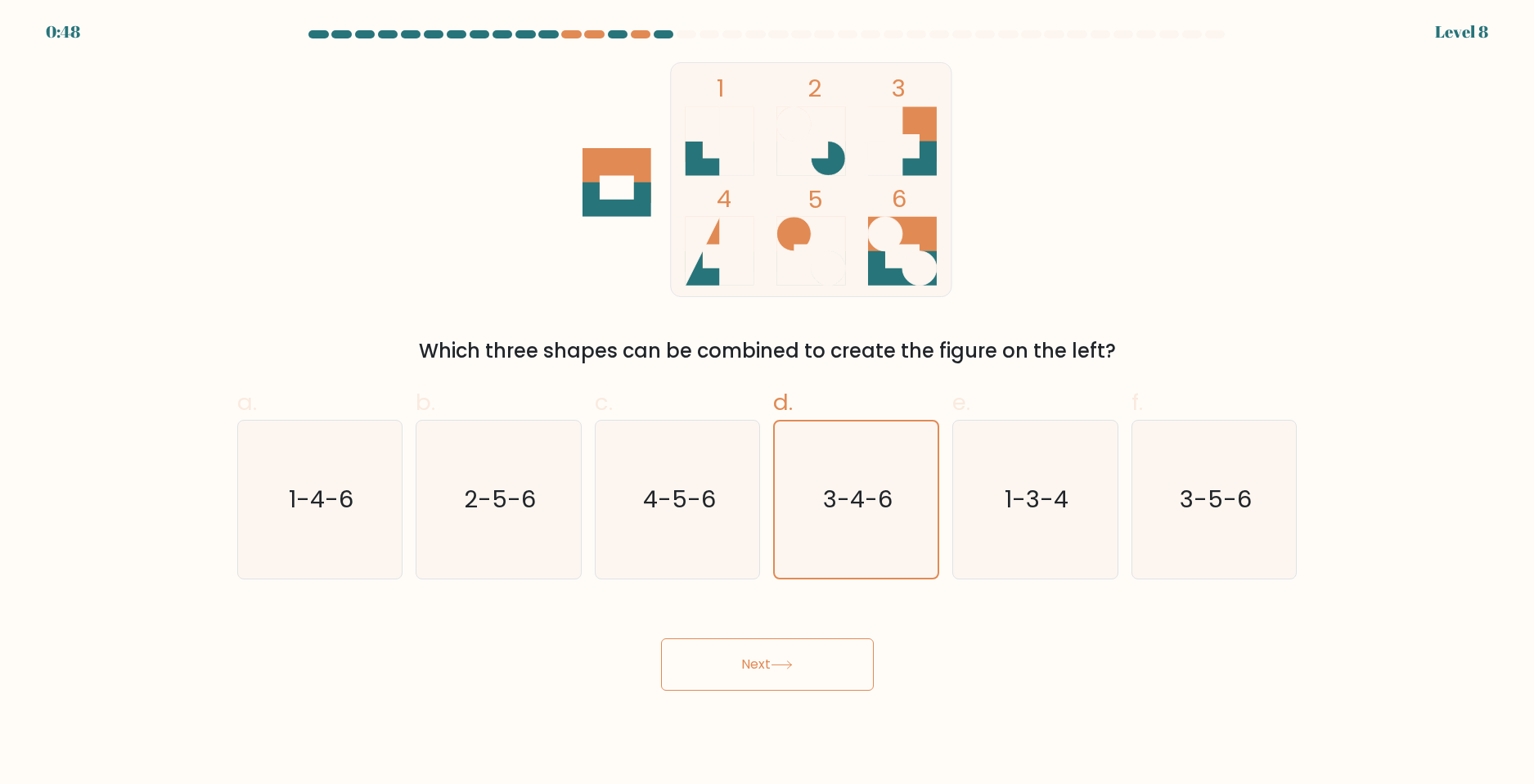
click at [467, 139] on div "1 2 3 4 5 6 Which three shapes can be combined to create the figure on the left?" at bounding box center [767, 214] width 1080 height 303
click at [410, 618] on div "Next" at bounding box center [767, 645] width 1080 height 92
click at [814, 661] on button "Next" at bounding box center [767, 664] width 213 height 53
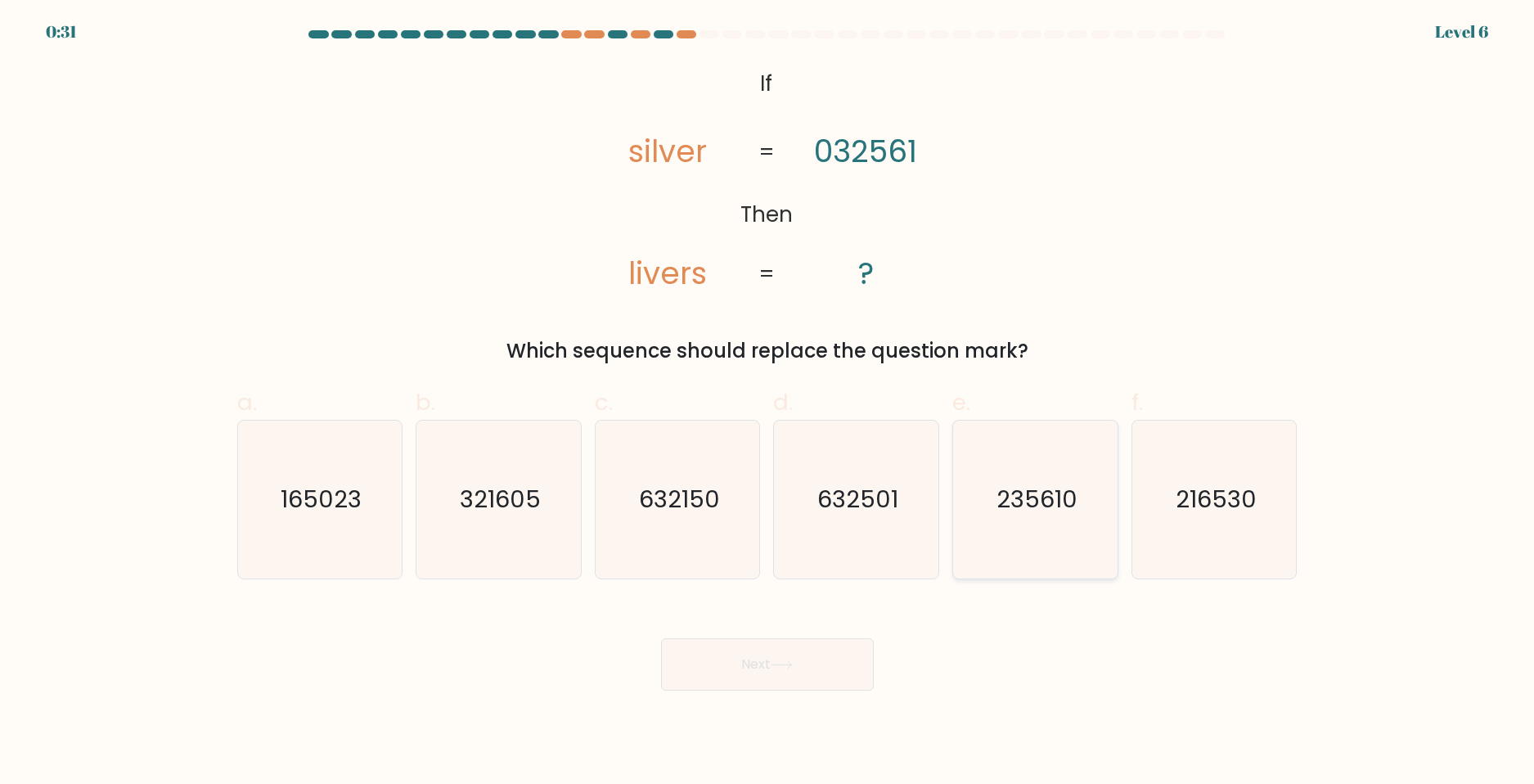
click at [1029, 528] on icon "235610" at bounding box center [1036, 499] width 158 height 158
click at [768, 402] on input "e. 235610" at bounding box center [767, 397] width 1 height 11
radio input "true"
click at [792, 660] on icon at bounding box center [781, 665] width 22 height 9
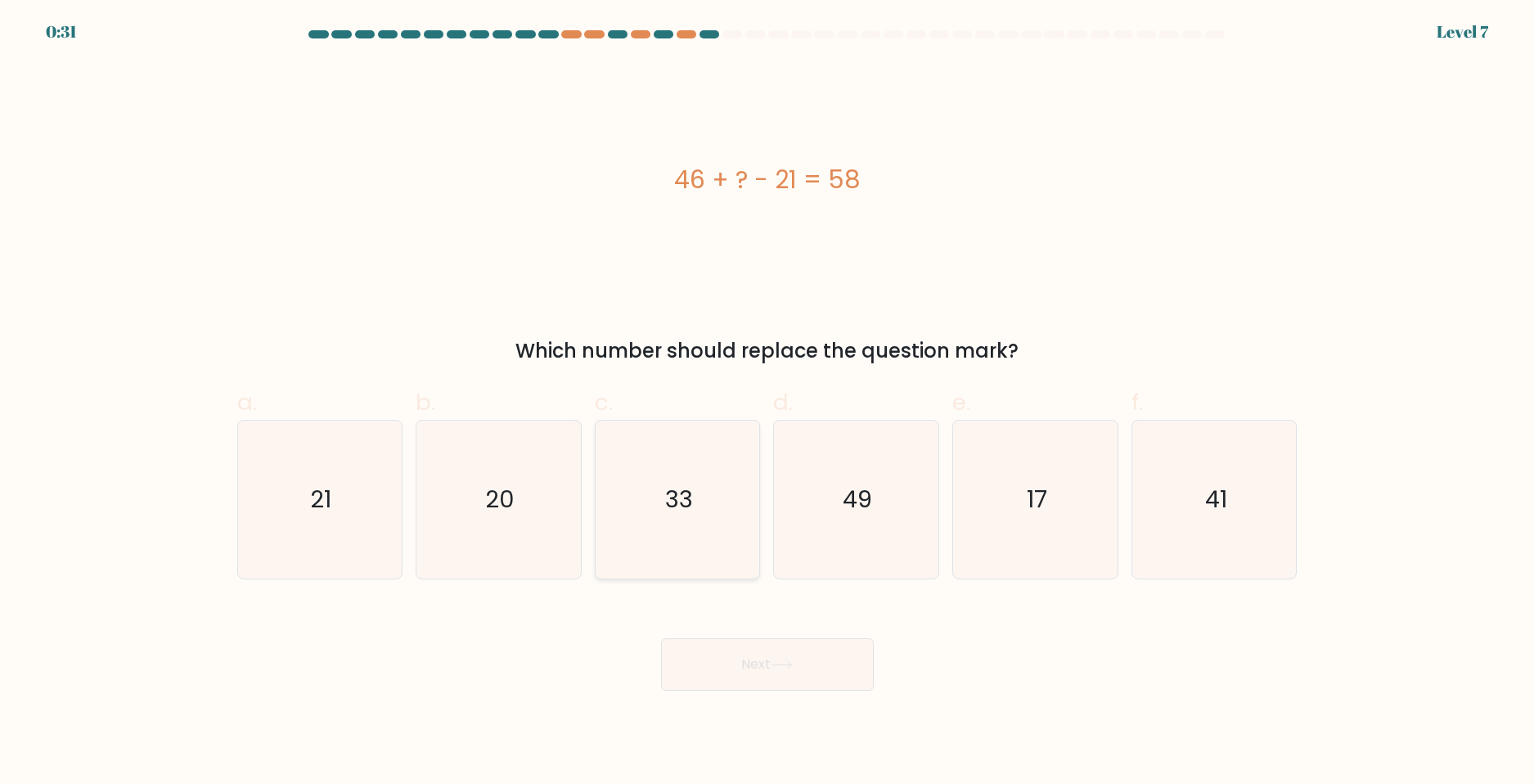
click at [710, 492] on icon "33" at bounding box center [678, 499] width 158 height 158
click at [767, 402] on input "c. 33" at bounding box center [767, 397] width 1 height 11
radio input "true"
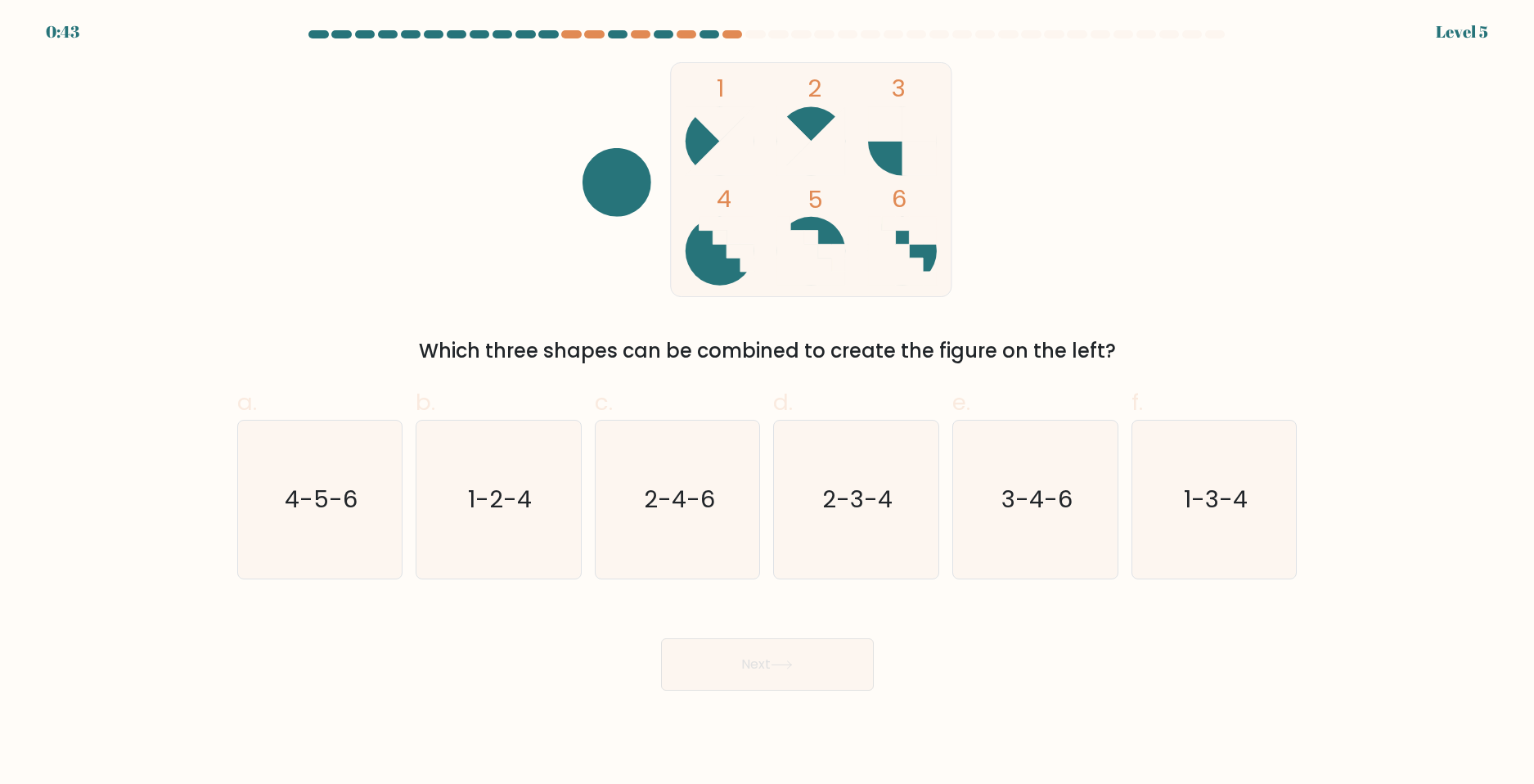
click at [717, 42] on div at bounding box center [767, 38] width 1080 height 15
click at [739, 33] on div at bounding box center [732, 34] width 19 height 8
click at [738, 33] on div at bounding box center [732, 34] width 19 height 8
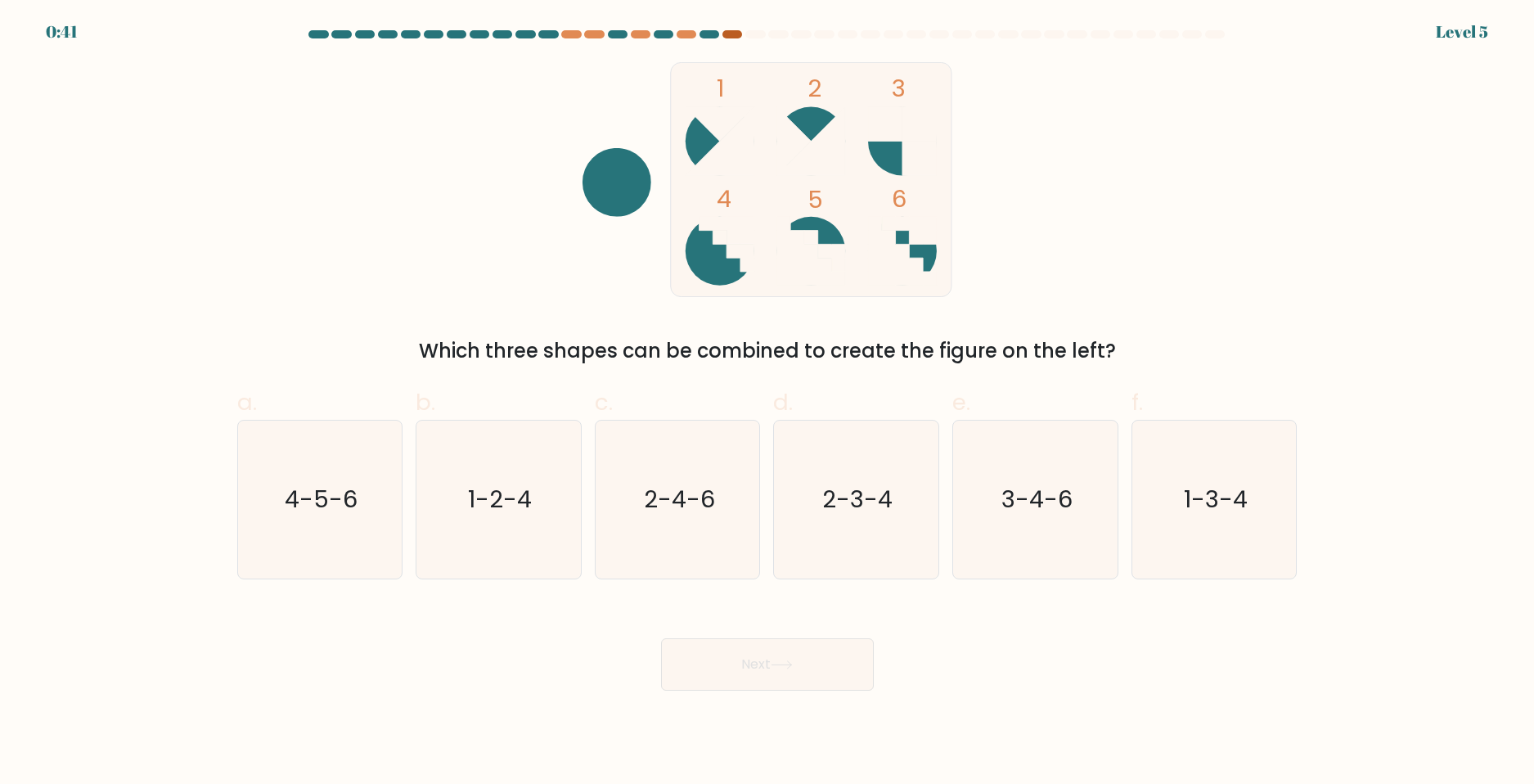
click at [738, 33] on div at bounding box center [732, 34] width 19 height 8
click at [651, 488] on text "2-4-6" at bounding box center [679, 498] width 71 height 32
click at [767, 402] on input "c. 2-4-6" at bounding box center [767, 397] width 1 height 11
radio input "true"
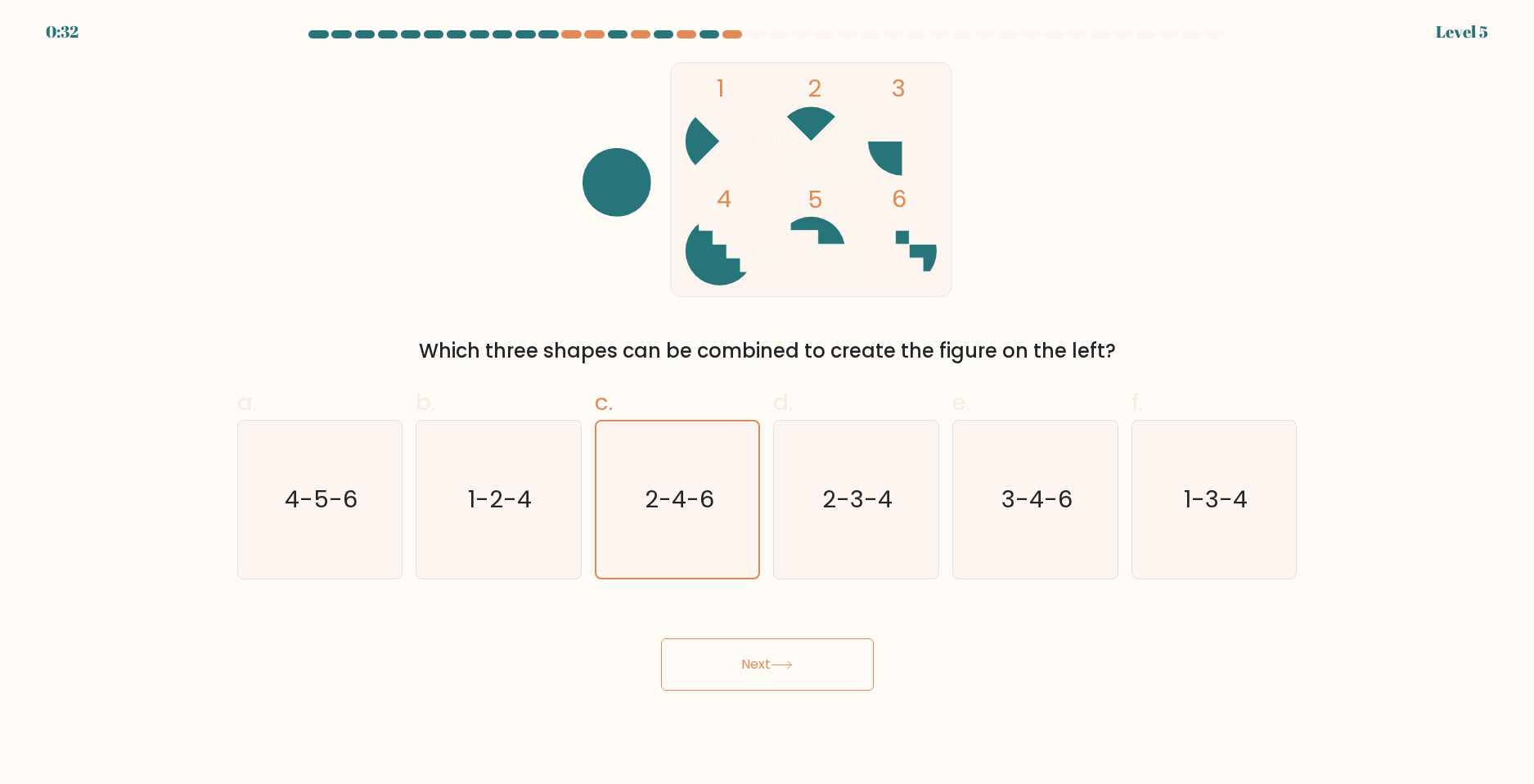
click at [730, 648] on button "Next" at bounding box center [767, 664] width 213 height 53
